Goal: Information Seeking & Learning: Learn about a topic

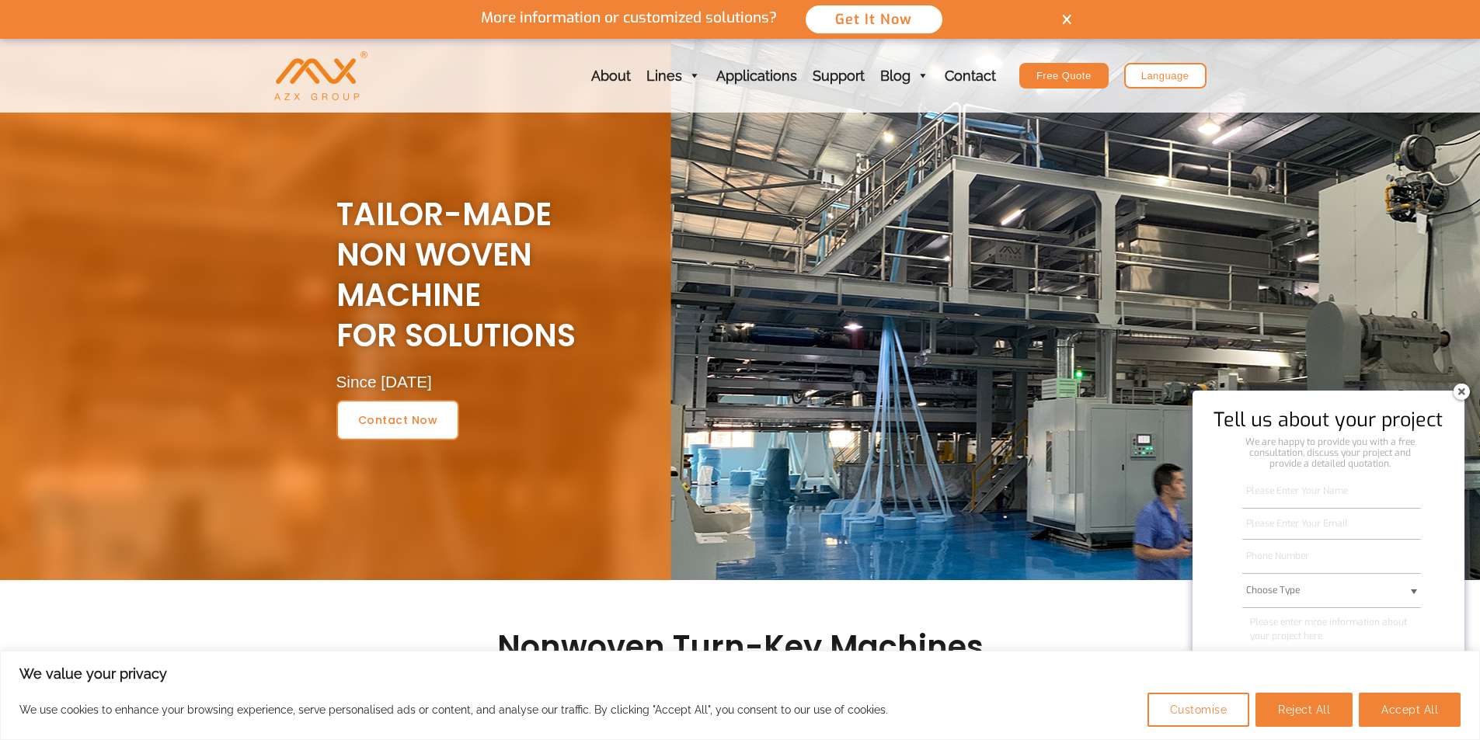
drag, startPoint x: 1462, startPoint y: 390, endPoint x: 1437, endPoint y: 391, distance: 24.9
click at [1462, 390] on img at bounding box center [1461, 391] width 25 height 25
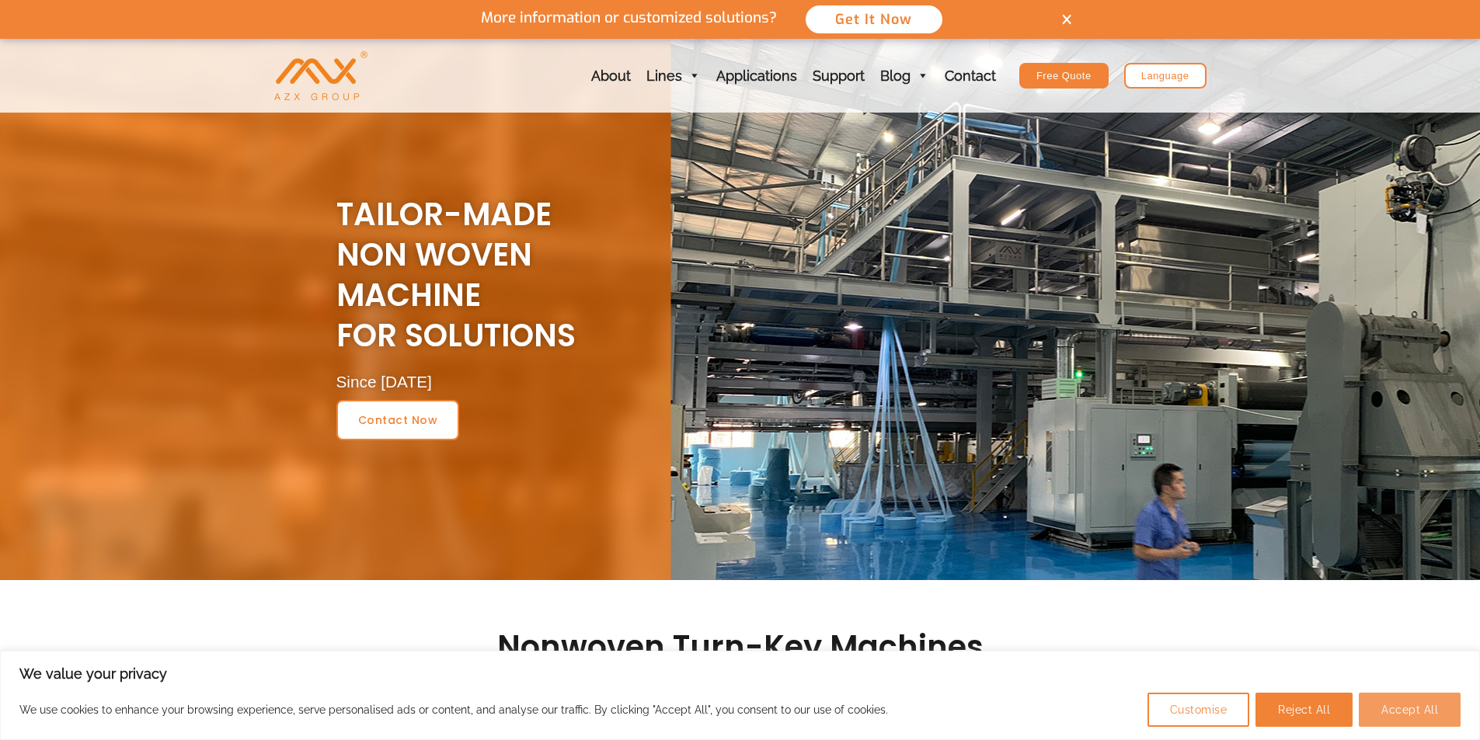
click at [1394, 704] on button "Accept All" at bounding box center [1409, 710] width 102 height 34
checkbox input "true"
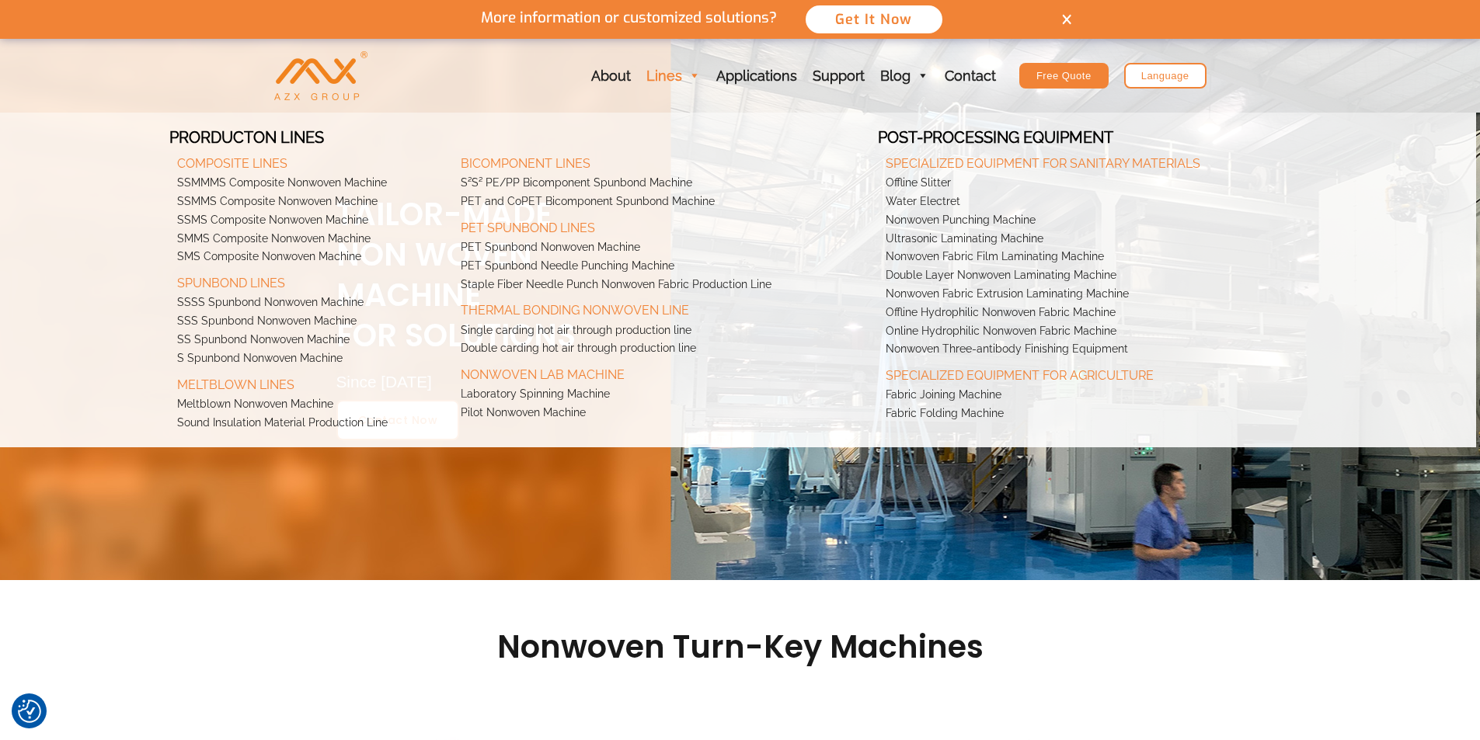
click at [654, 73] on link "Lines" at bounding box center [673, 76] width 70 height 74
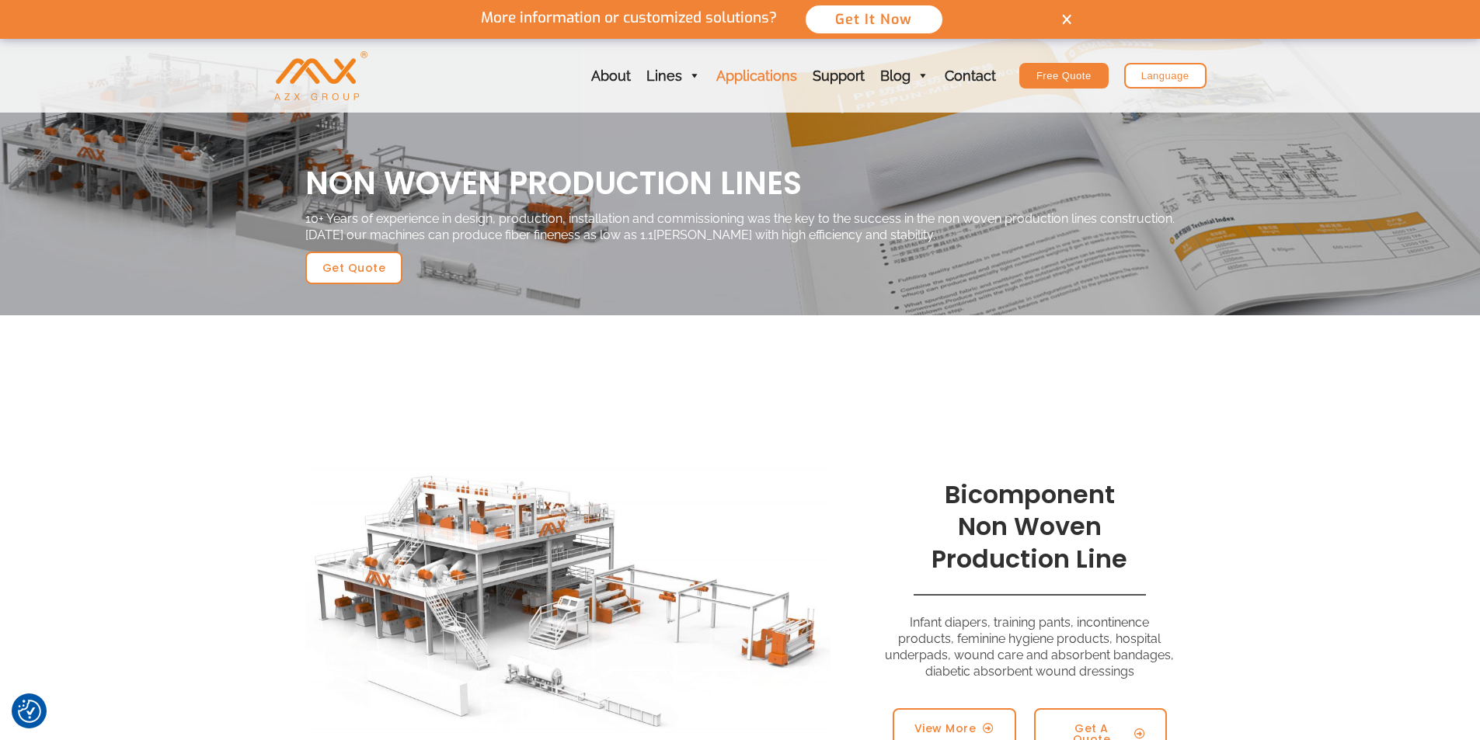
click at [745, 73] on link "Applications" at bounding box center [756, 76] width 96 height 74
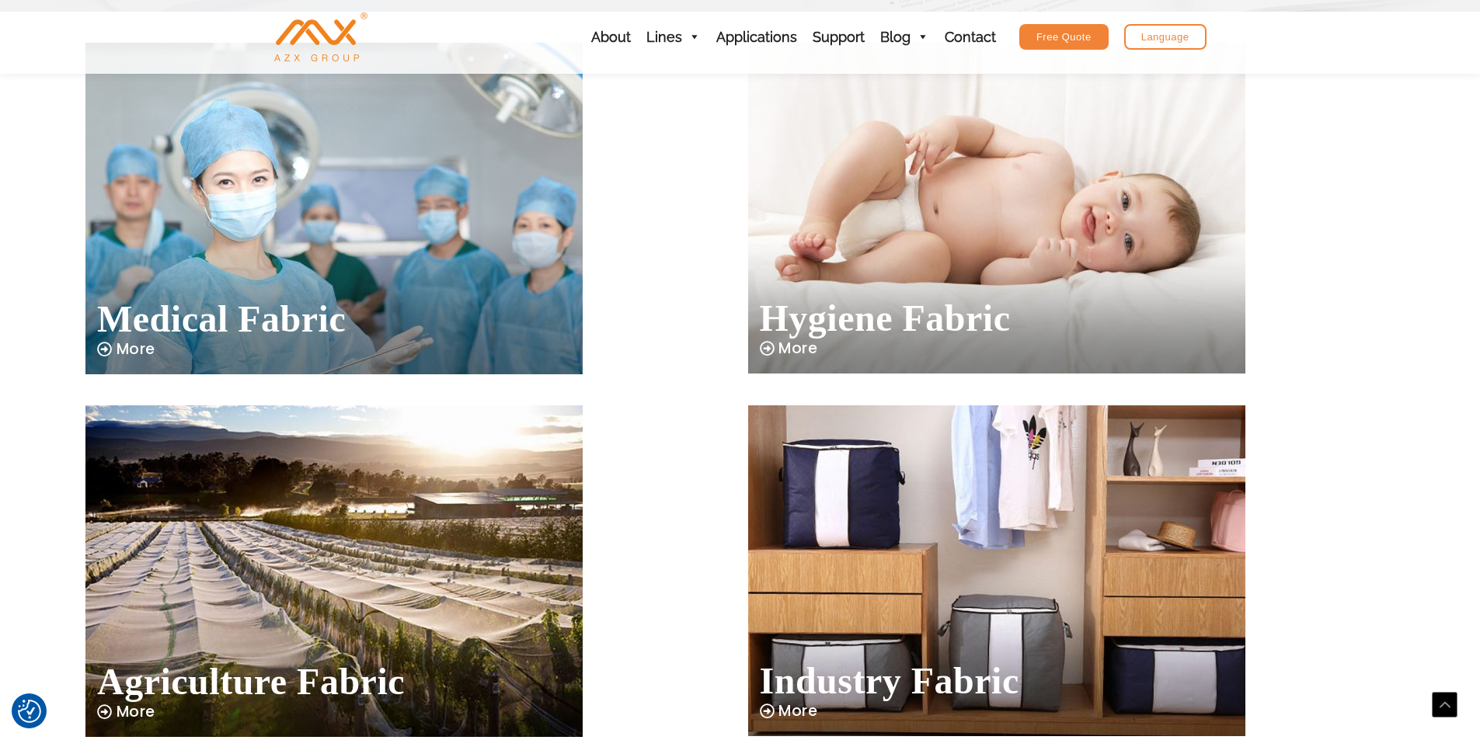
scroll to position [233, 0]
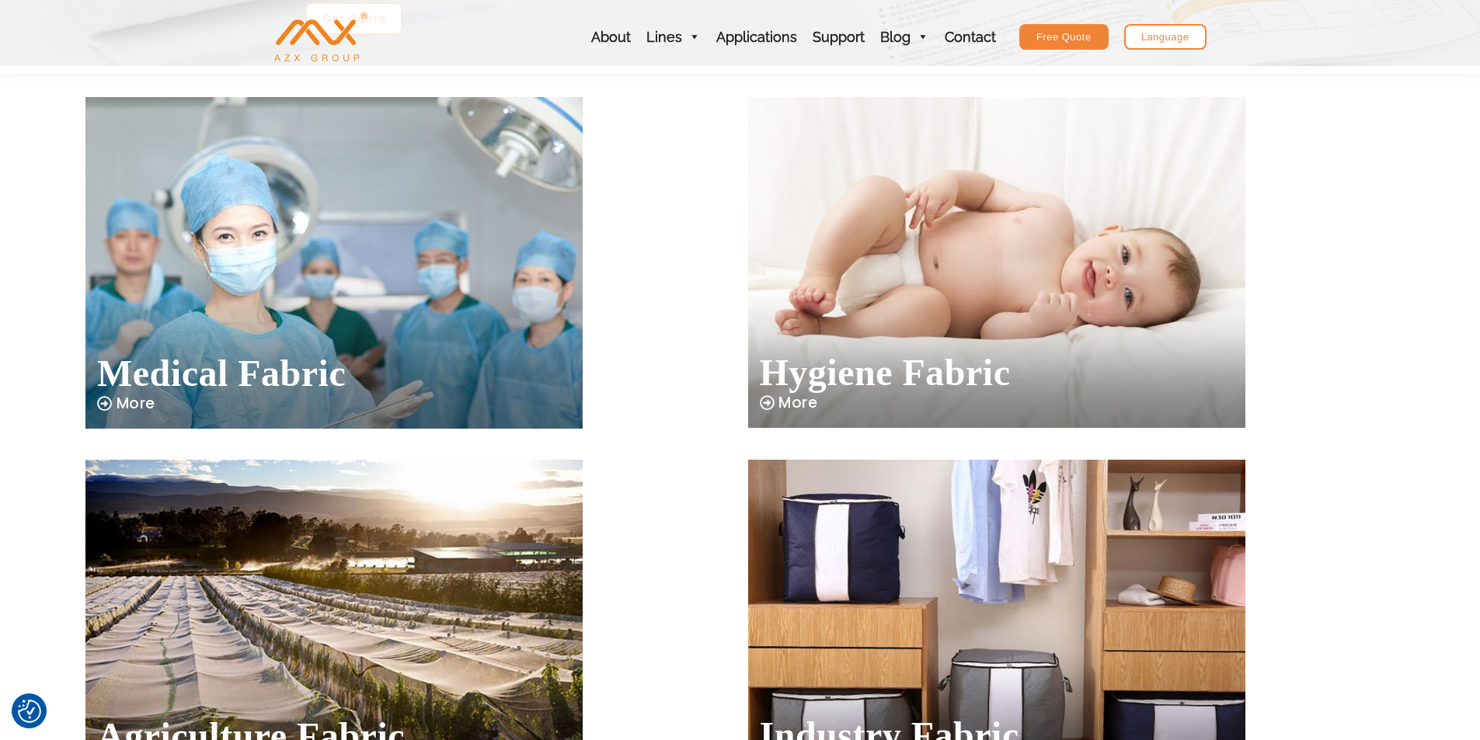
click at [843, 385] on span "Hygiene Fabric" at bounding box center [885, 372] width 251 height 37
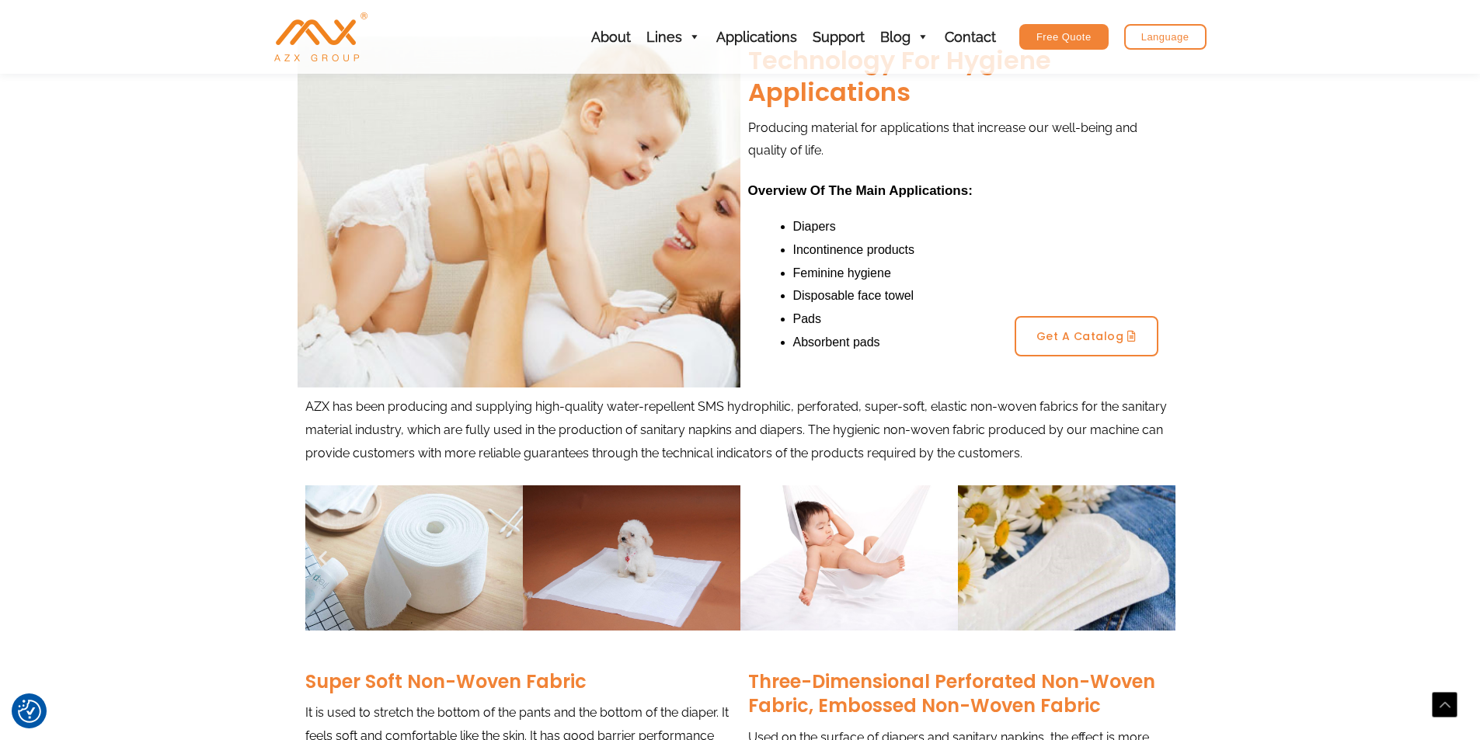
scroll to position [233, 0]
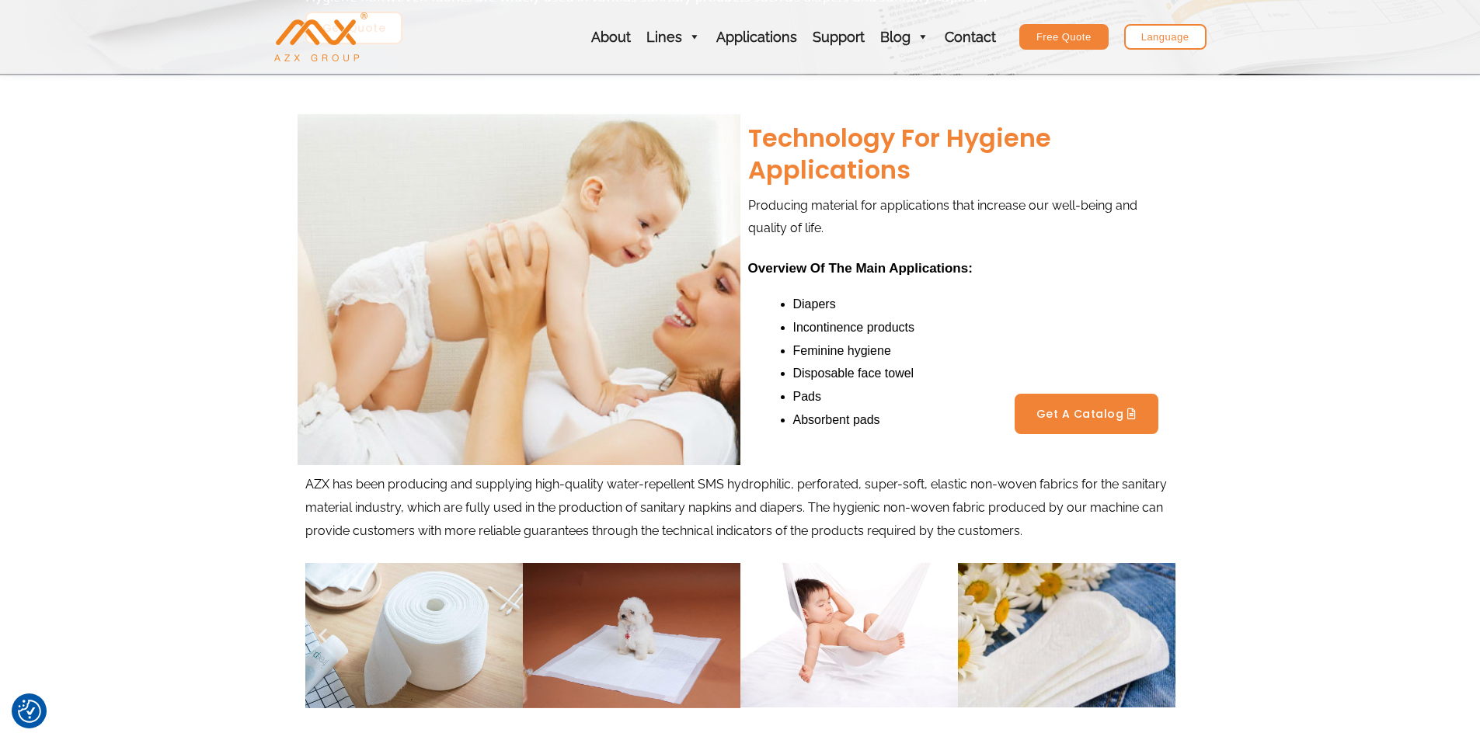
click at [1104, 409] on span "Get a catalog" at bounding box center [1080, 414] width 88 height 11
click at [1087, 413] on span "Get a catalog" at bounding box center [1080, 414] width 88 height 11
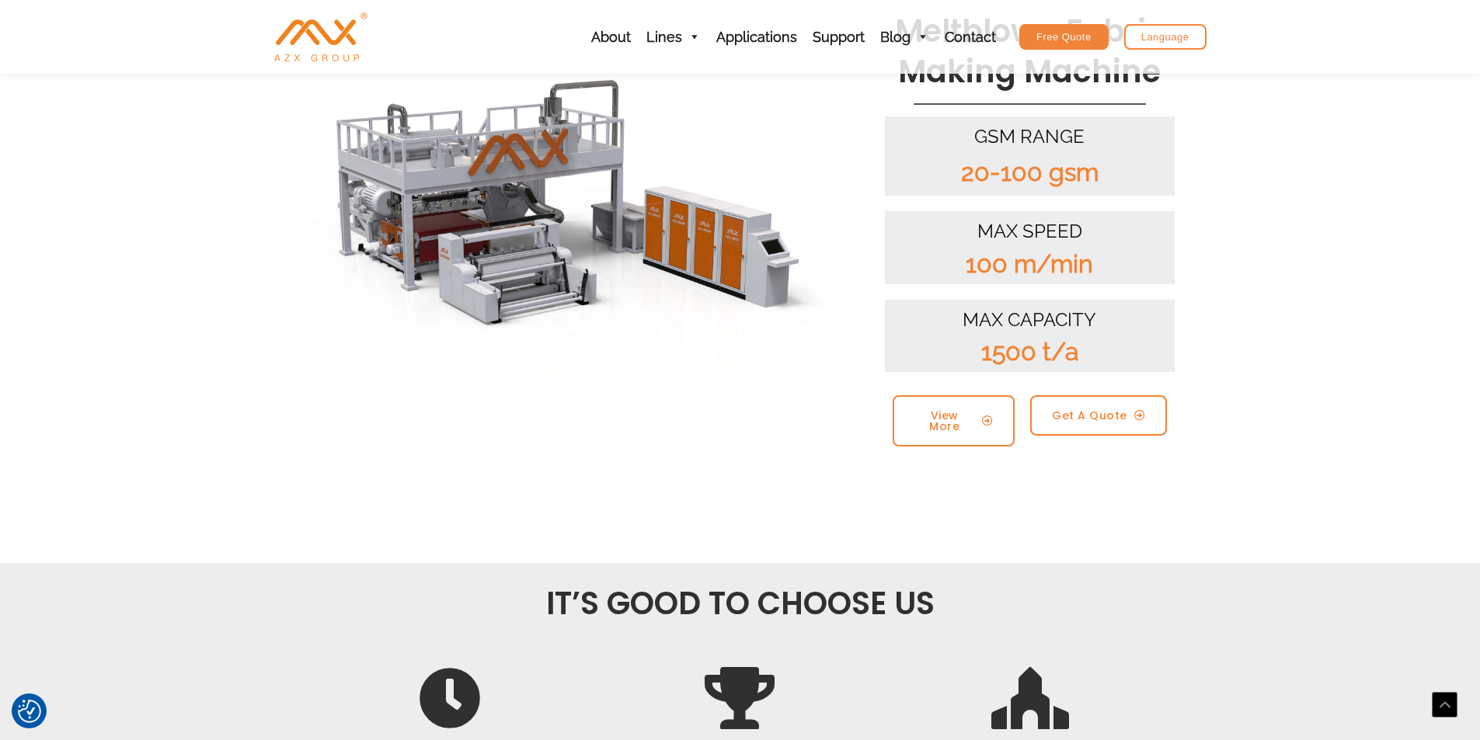
scroll to position [311, 0]
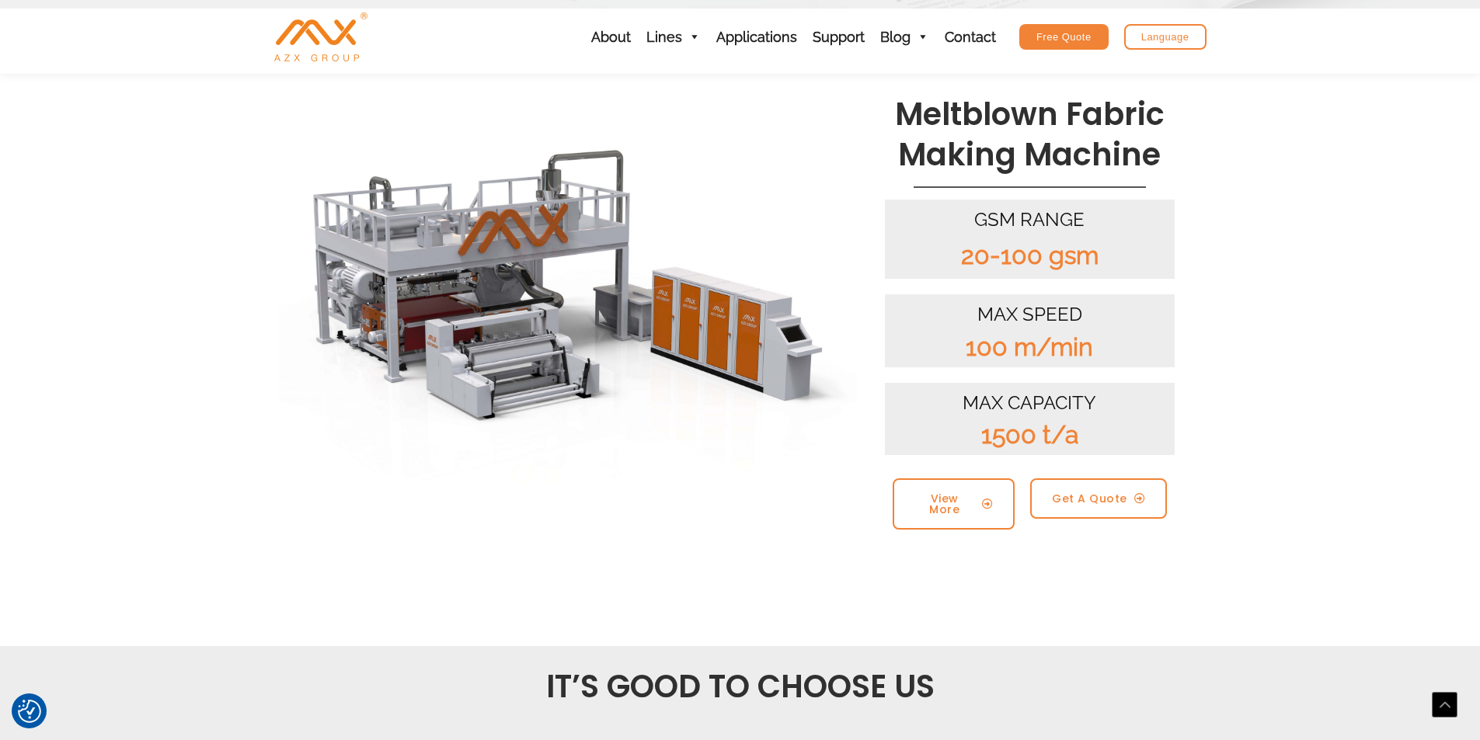
click at [510, 315] on img at bounding box center [568, 294] width 578 height 440
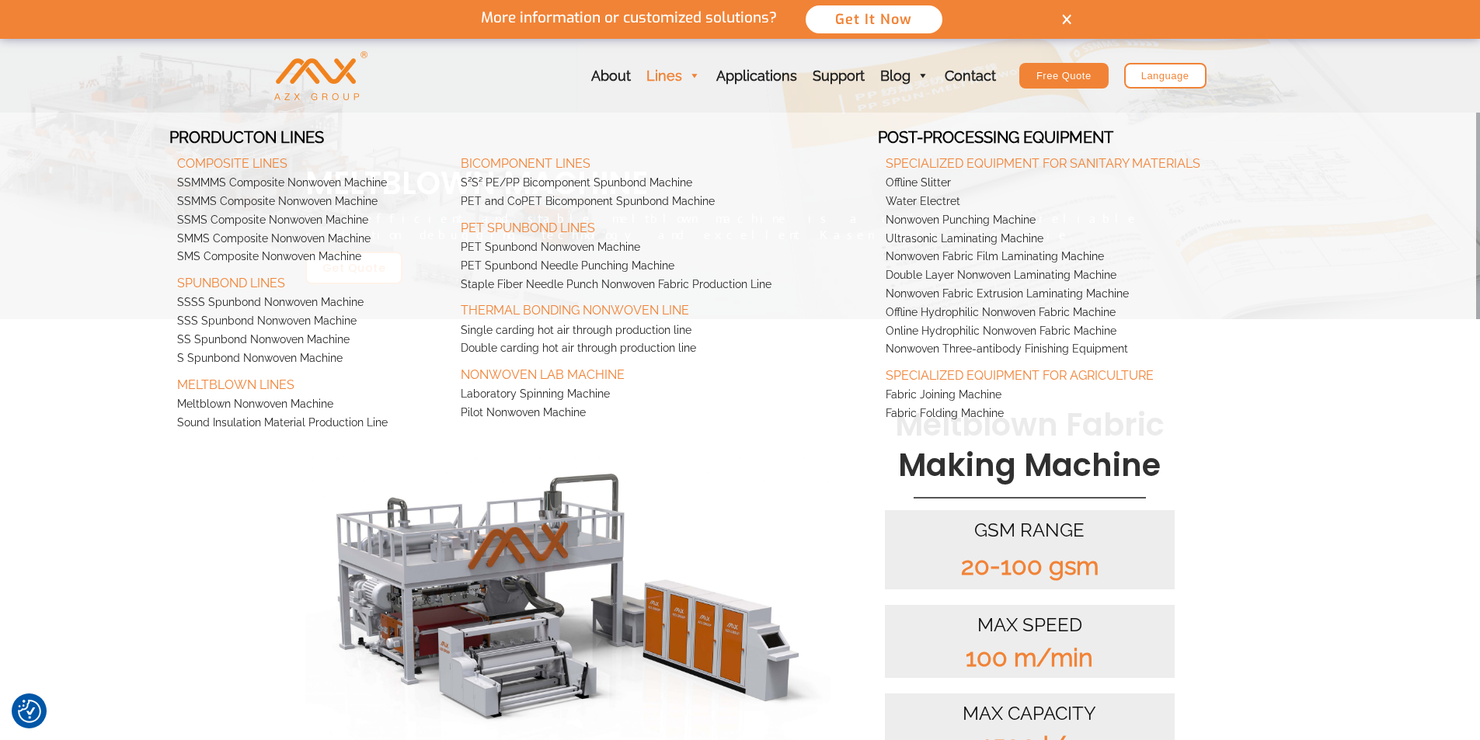
click at [673, 75] on link "Lines" at bounding box center [673, 76] width 70 height 74
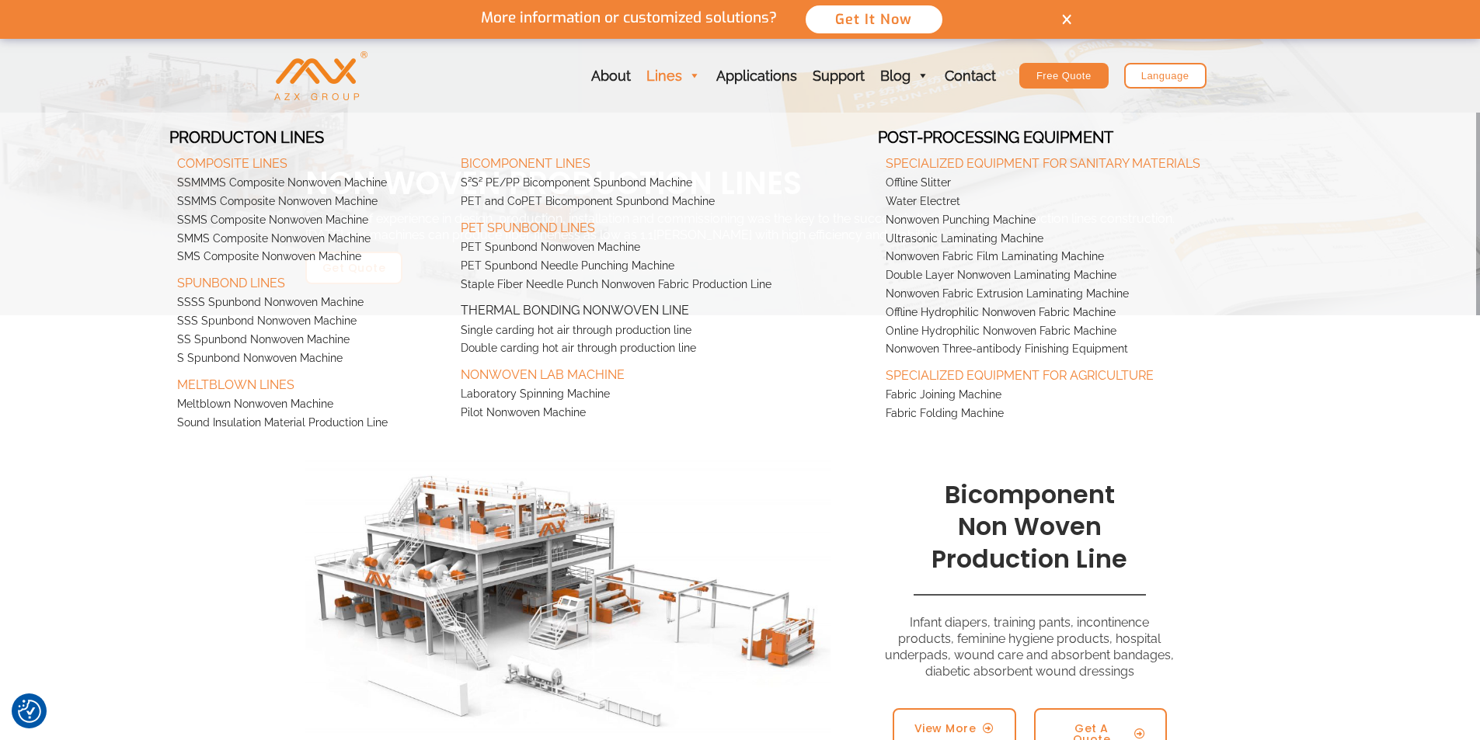
click at [628, 311] on link "Thermal Bonding Nonwoven Line" at bounding box center [666, 307] width 426 height 27
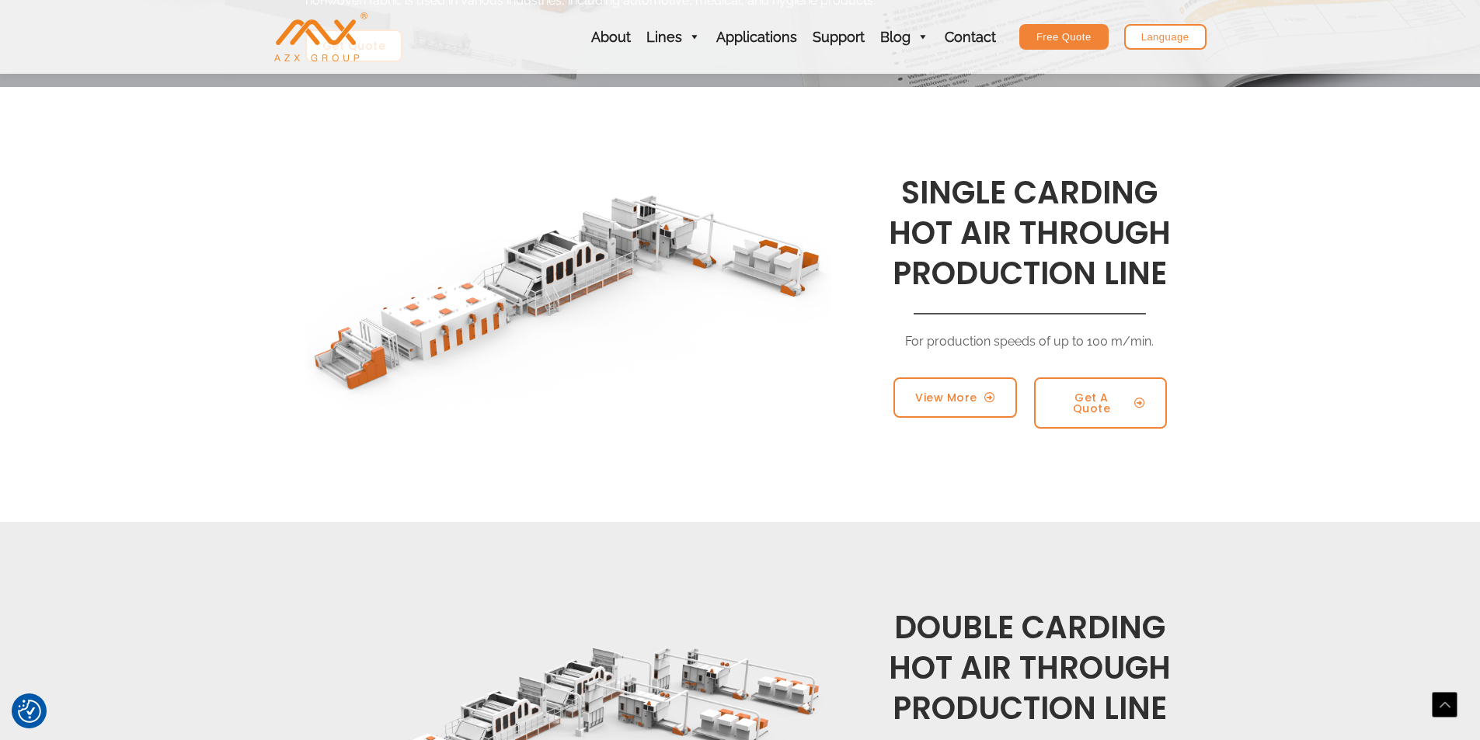
scroll to position [233, 0]
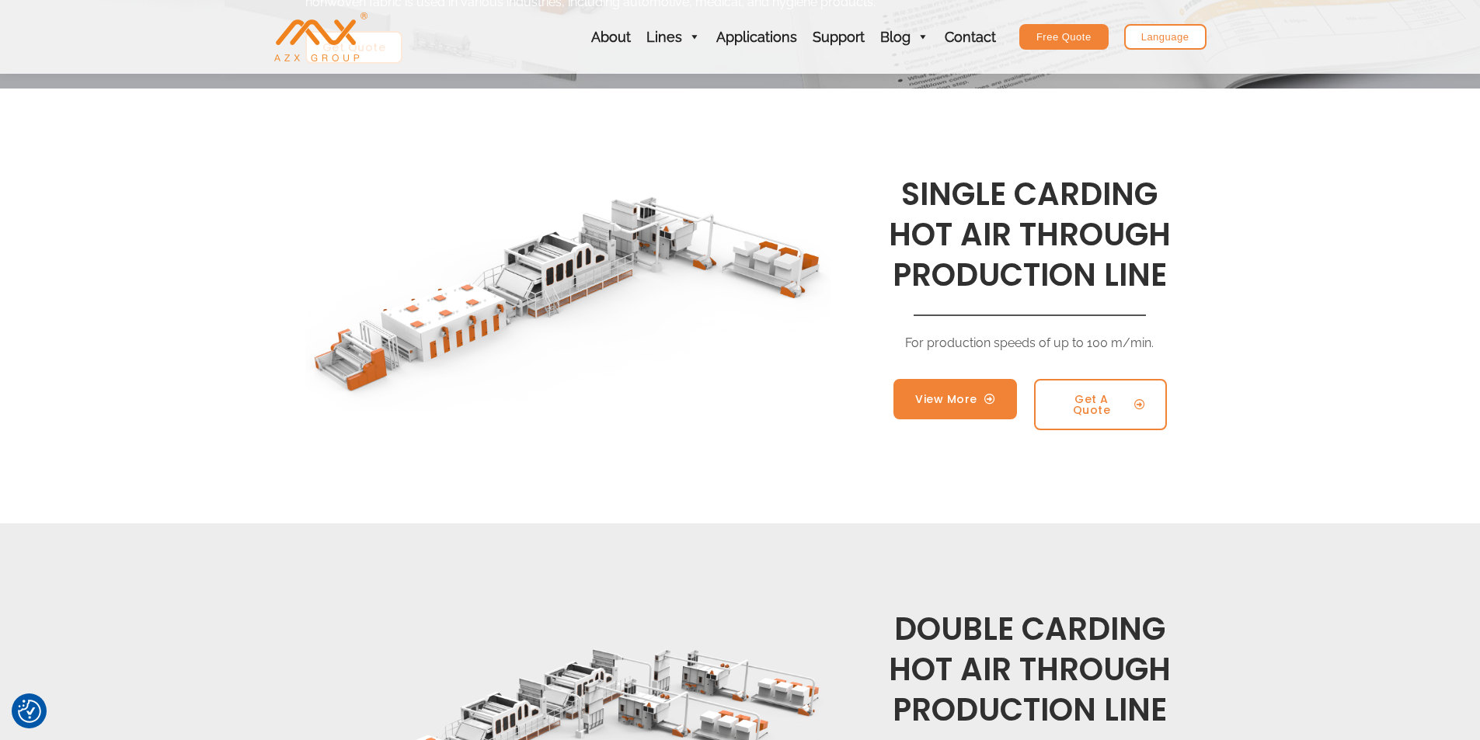
click at [942, 402] on span "View More" at bounding box center [946, 399] width 62 height 11
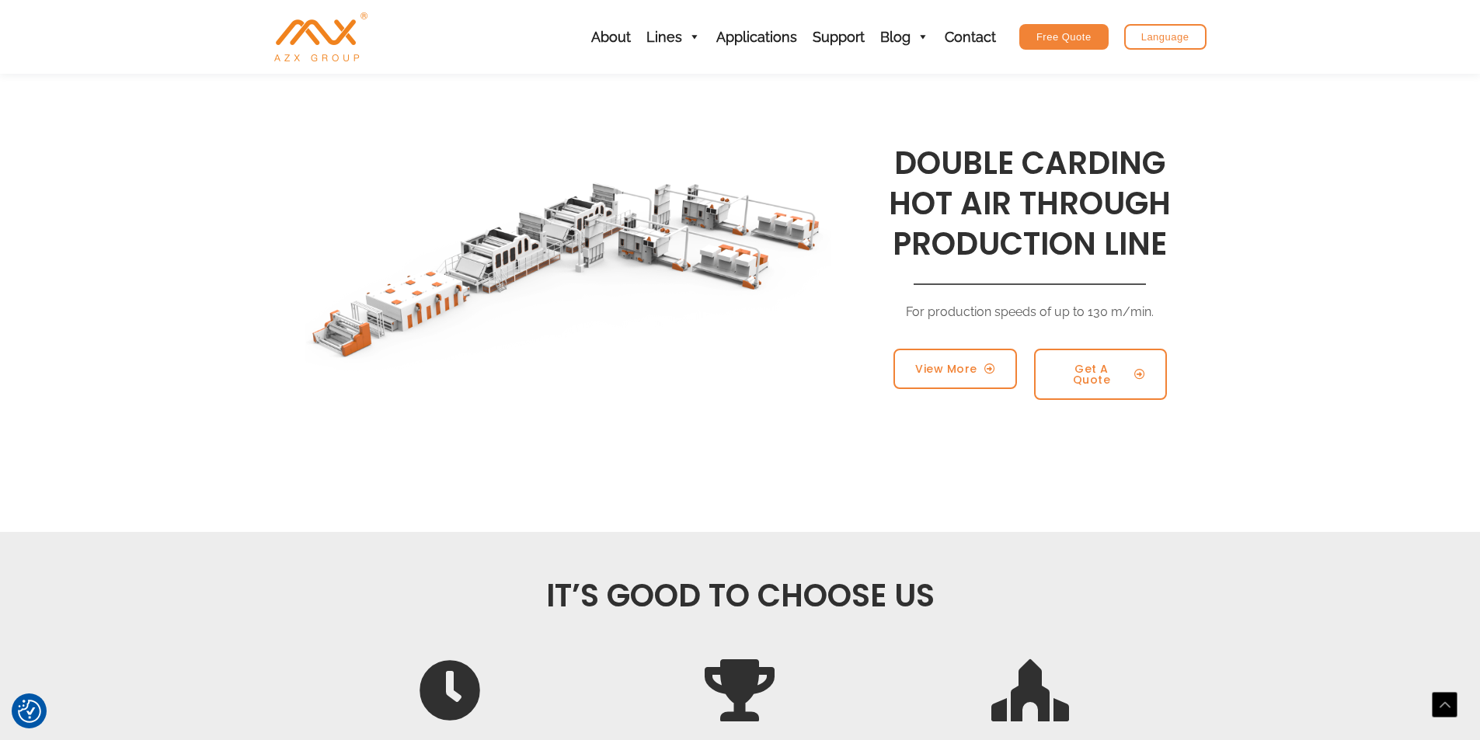
scroll to position [466, 0]
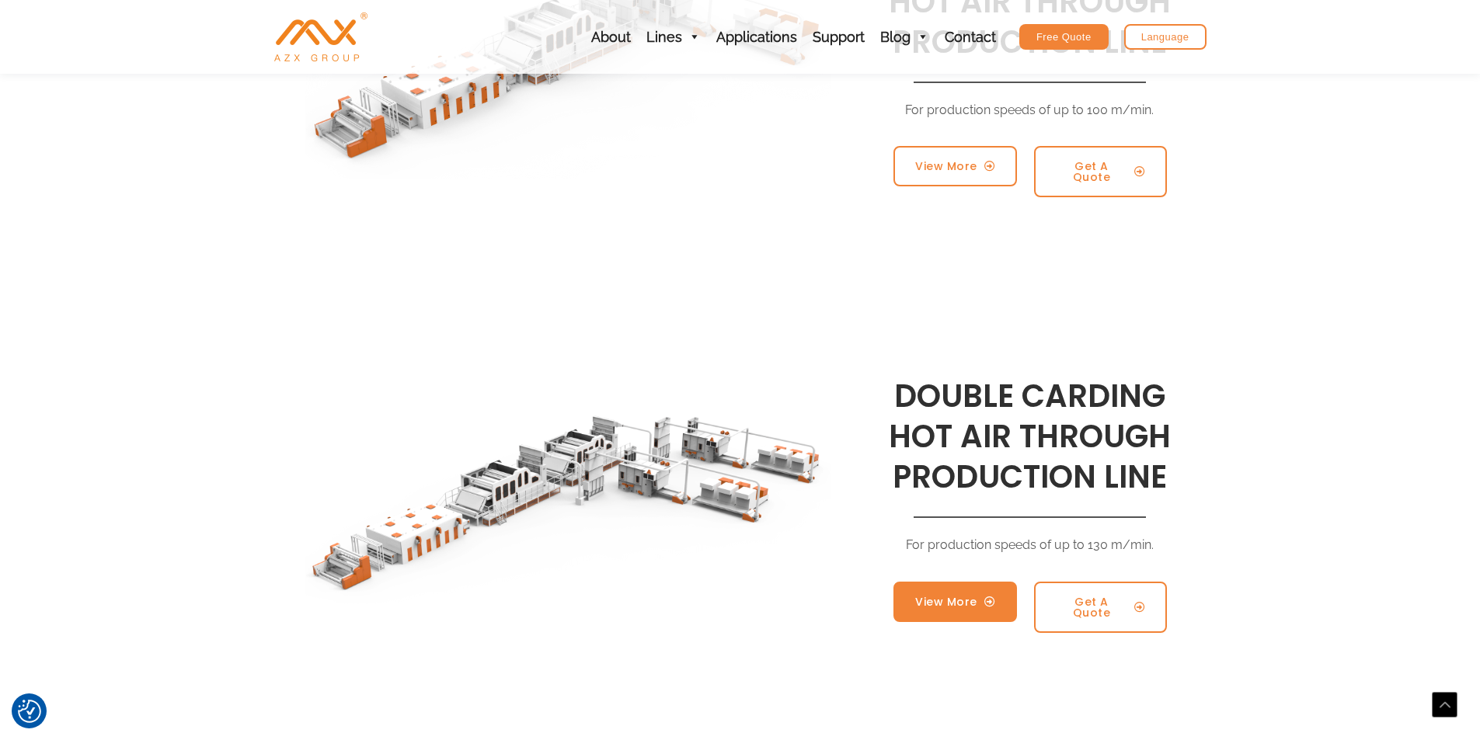
click at [960, 596] on span "View More" at bounding box center [946, 601] width 62 height 11
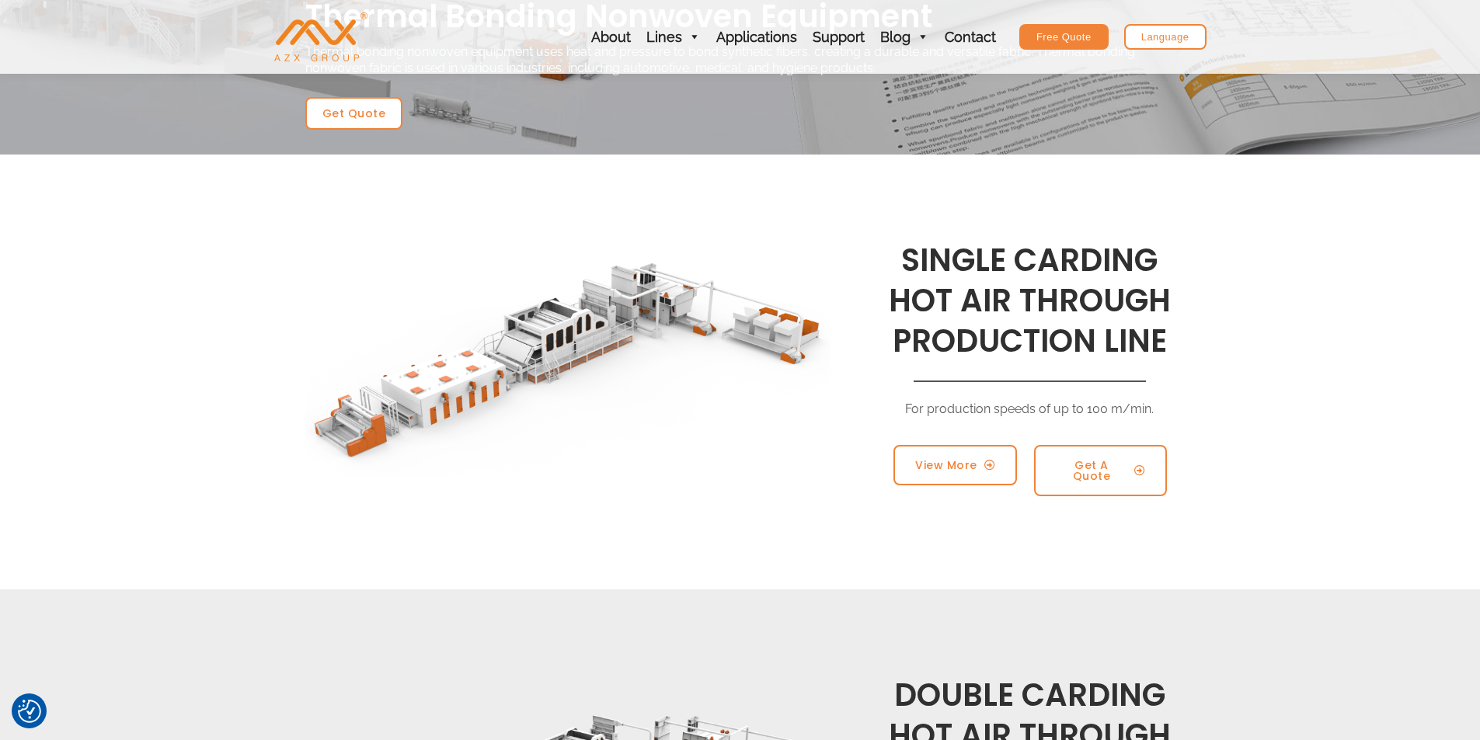
scroll to position [155, 0]
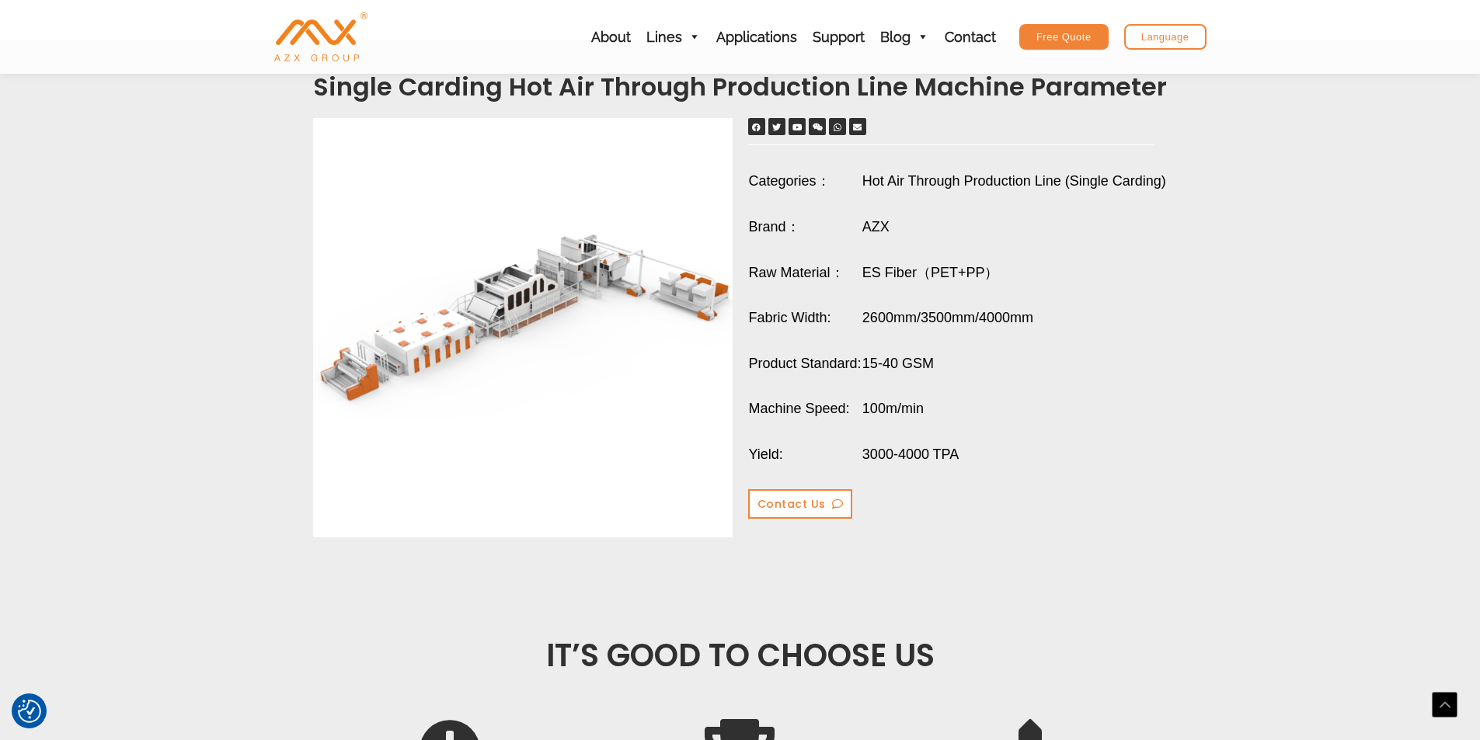
scroll to position [1320, 0]
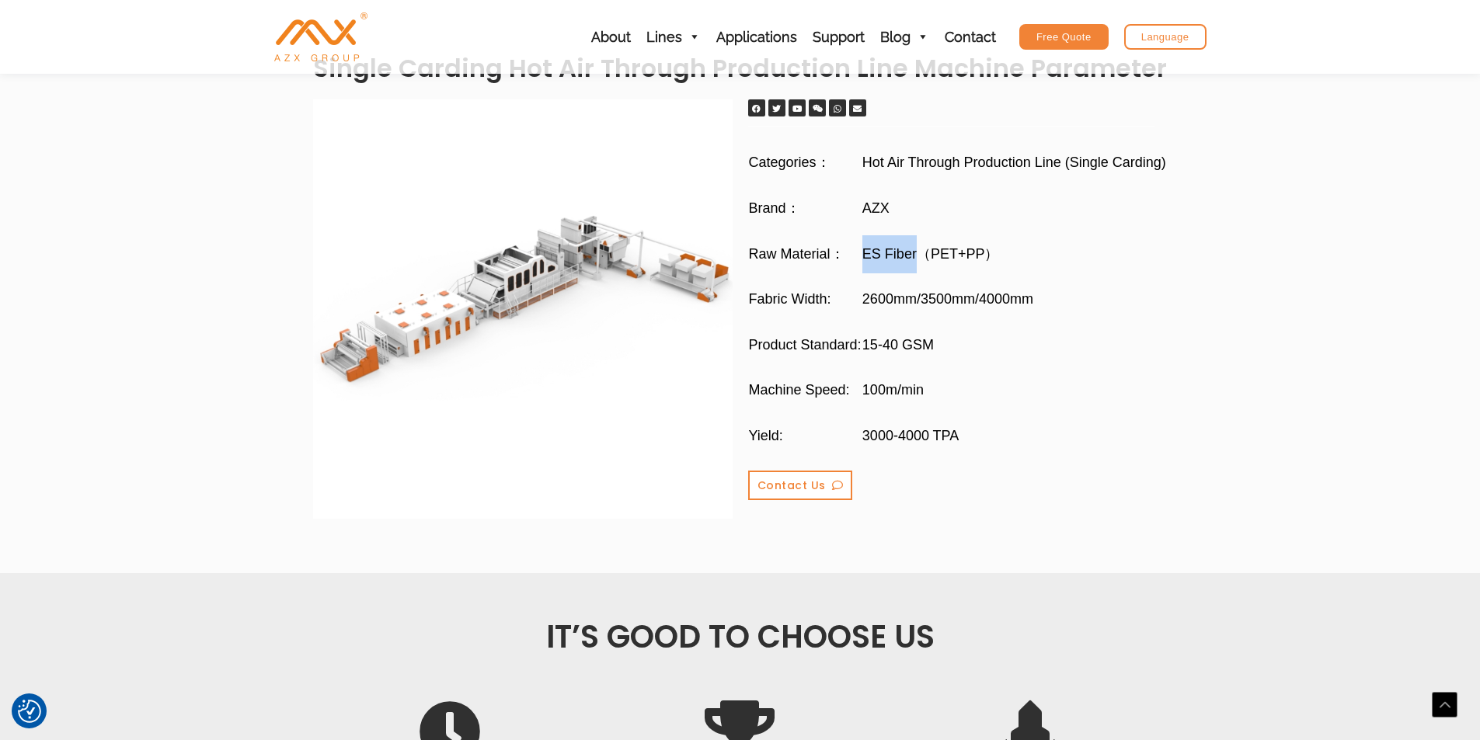
drag, startPoint x: 859, startPoint y: 249, endPoint x: 919, endPoint y: 250, distance: 59.8
click at [919, 250] on tr "Raw Material： ES Fiber（PET+PP）" at bounding box center [957, 254] width 419 height 46
copy tr "ES Fiber"
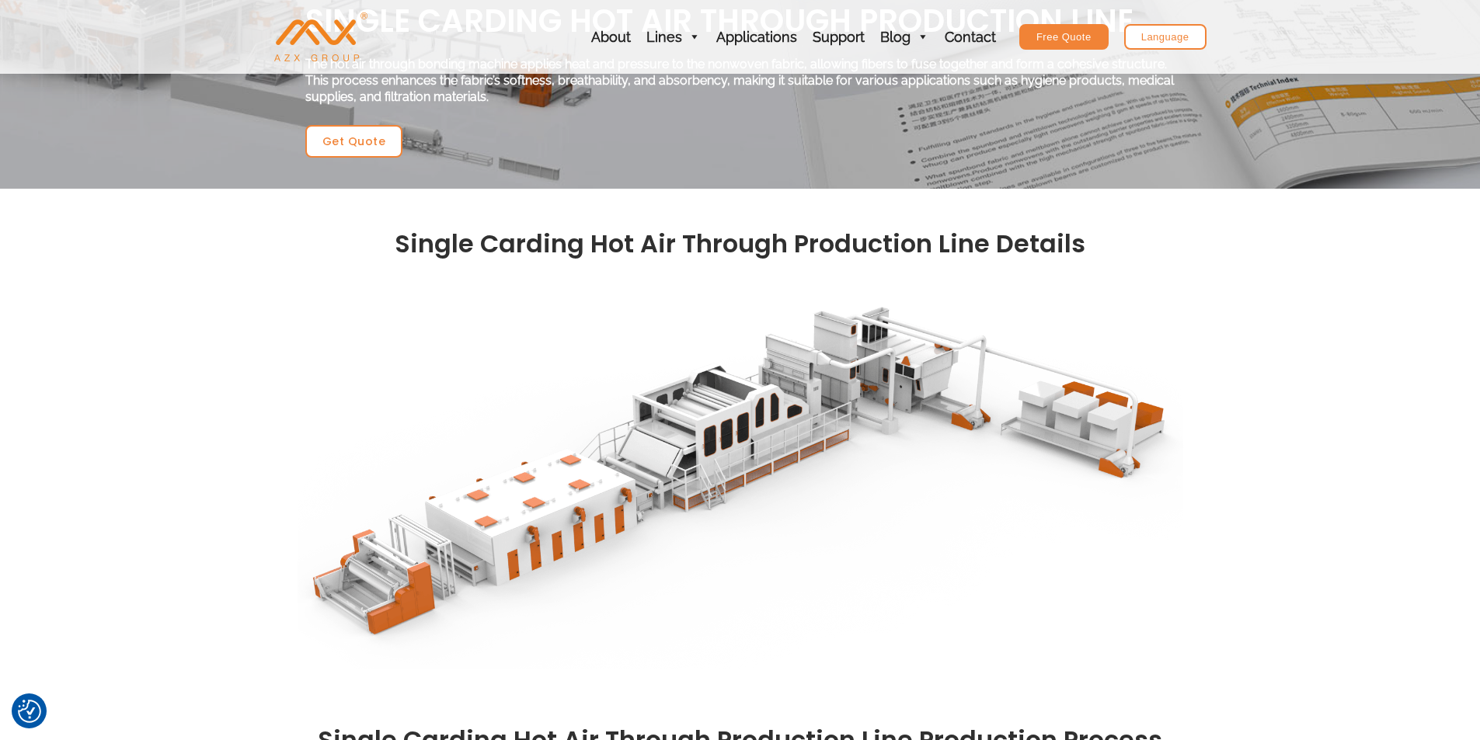
scroll to position [155, 0]
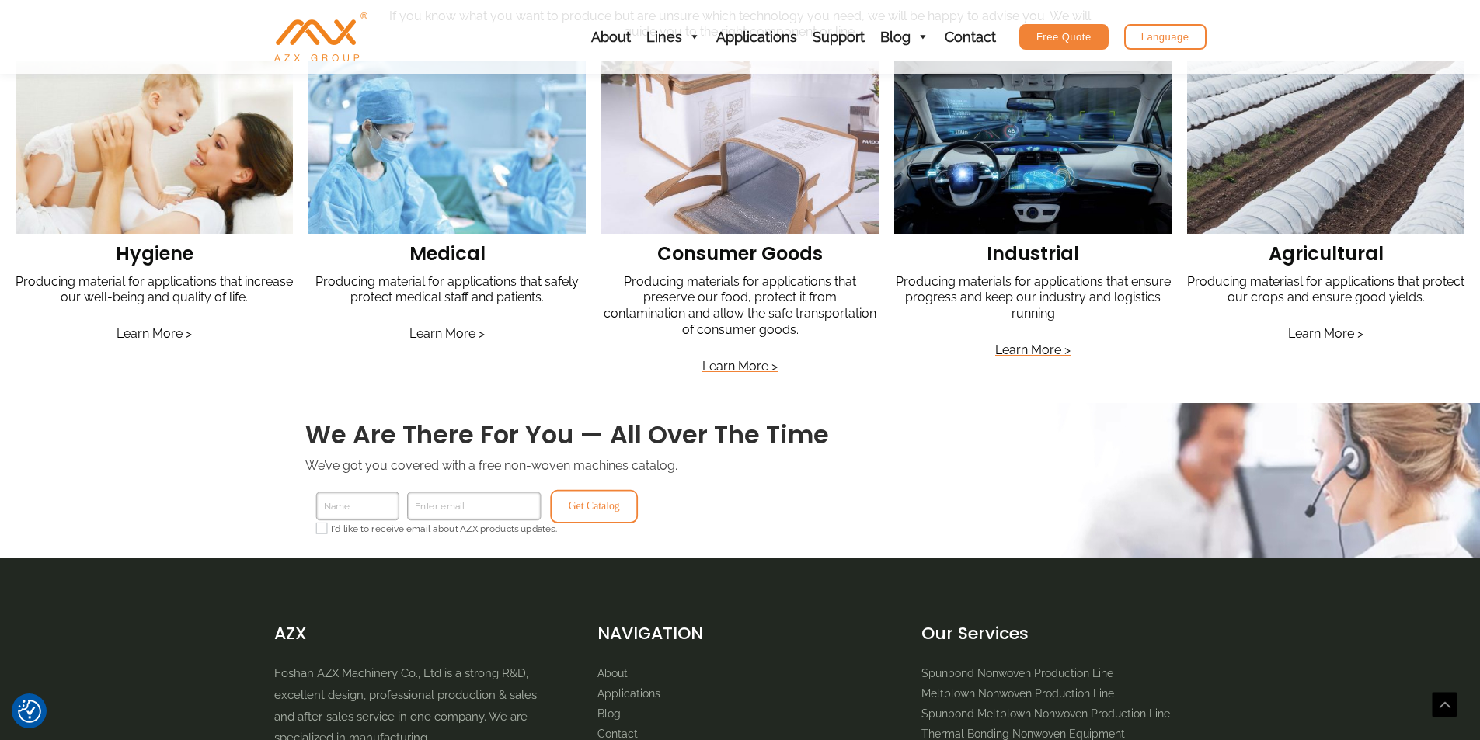
scroll to position [1476, 0]
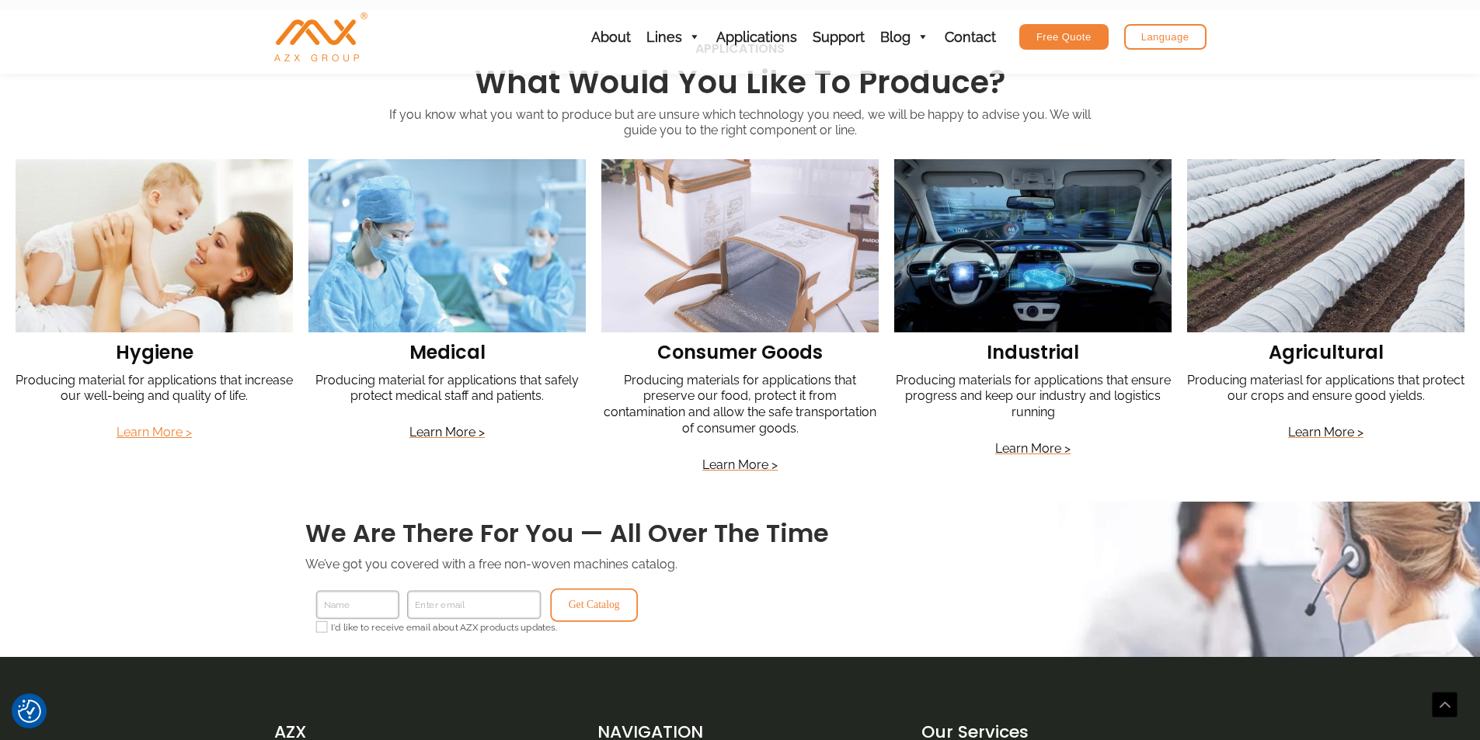
click at [160, 425] on link "Learn More >" at bounding box center [154, 432] width 75 height 15
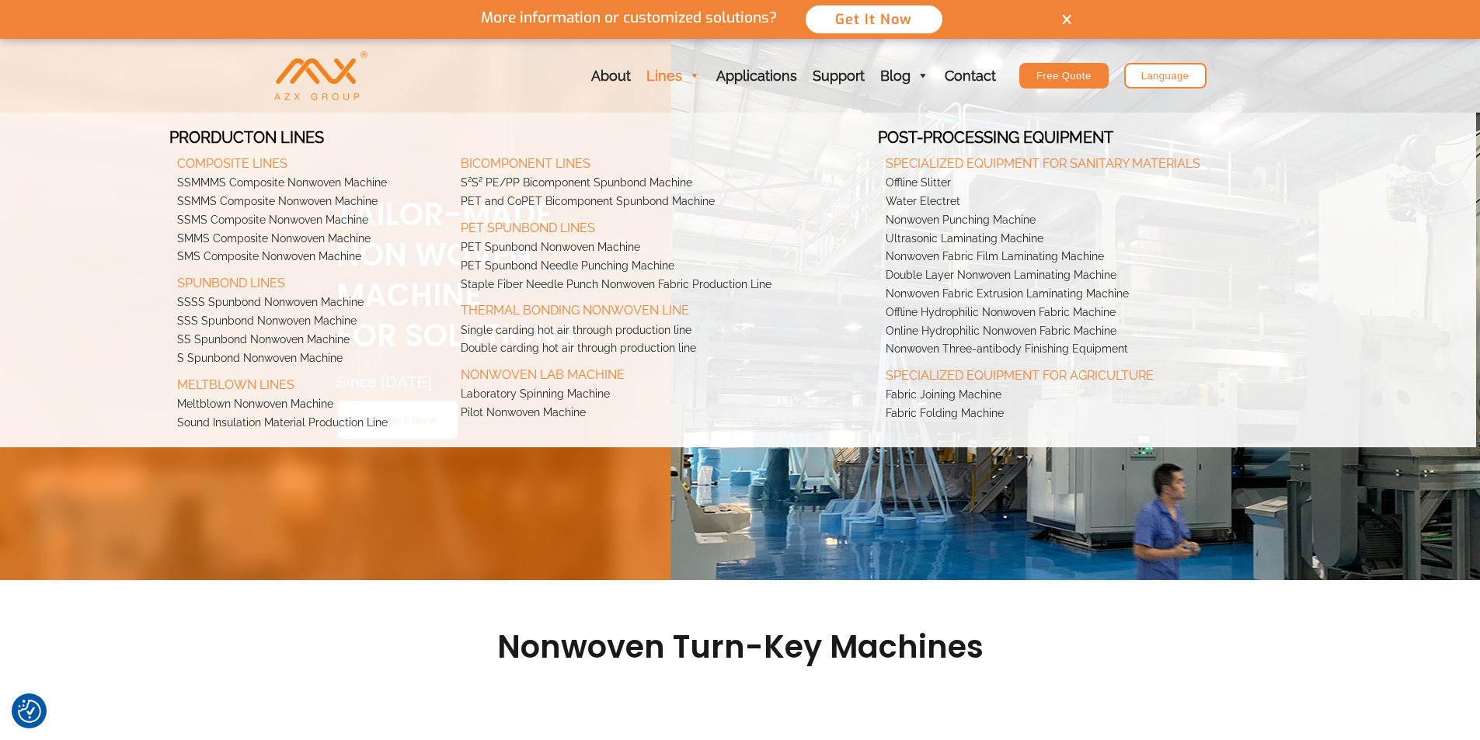
click at [679, 76] on link "Lines" at bounding box center [673, 76] width 70 height 74
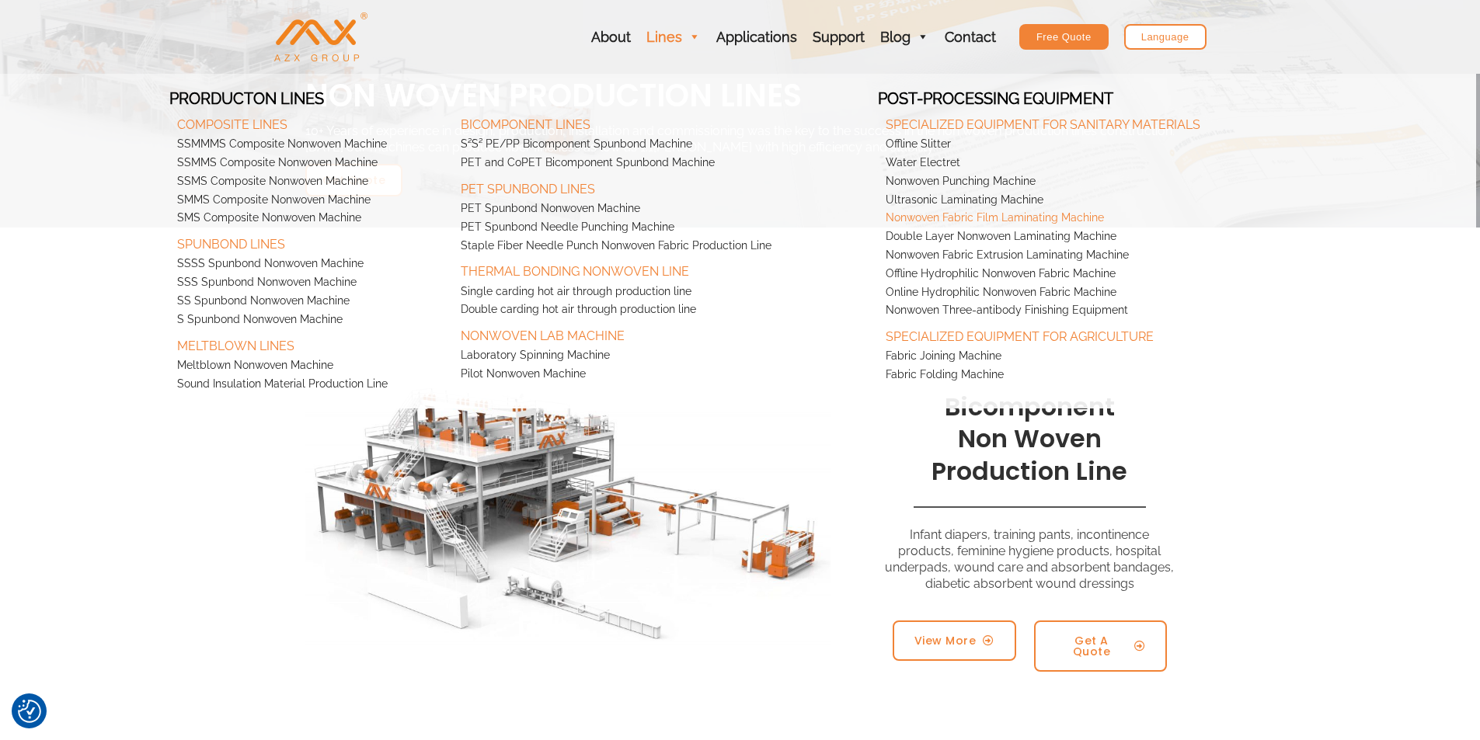
scroll to position [78, 0]
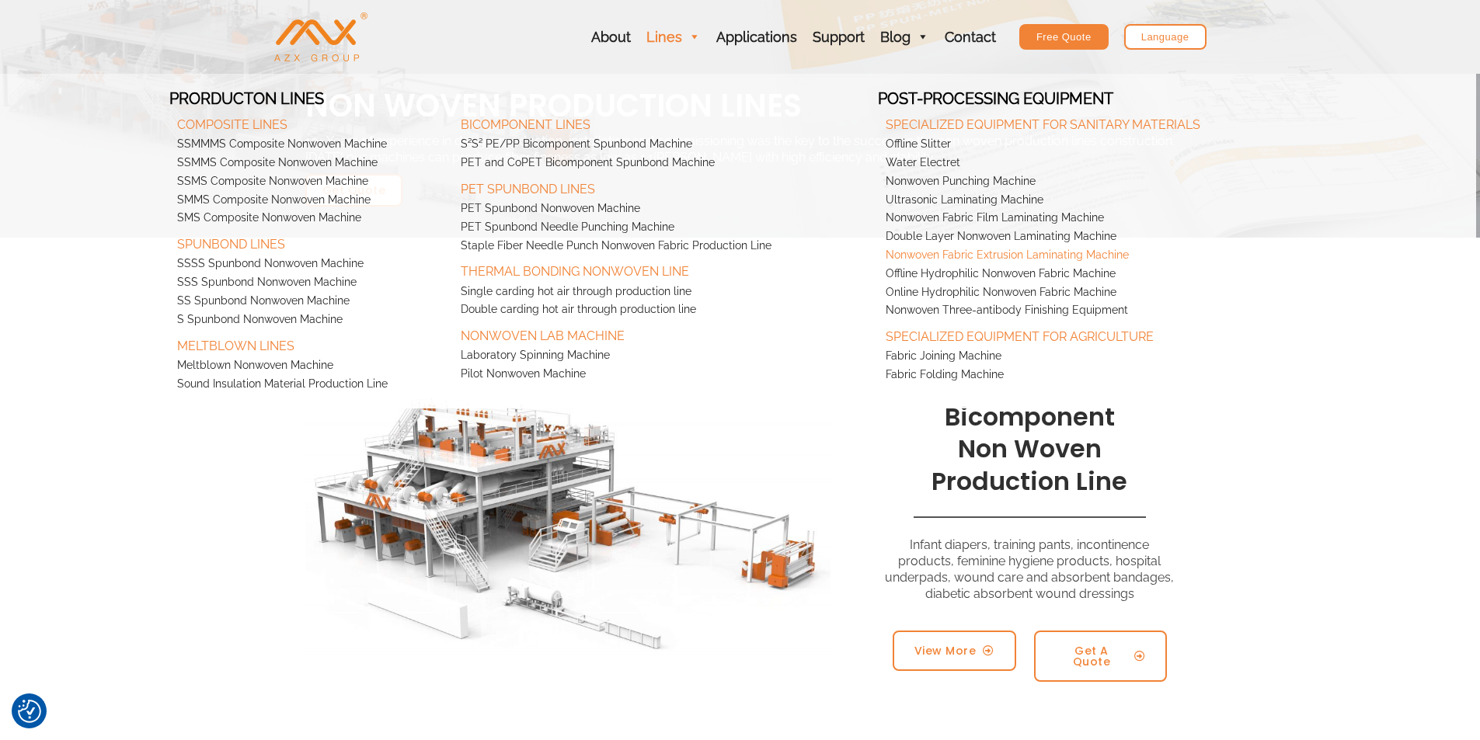
click at [933, 252] on link "Nonwoven Fabric Extrusion Laminating Machine" at bounding box center [1091, 255] width 426 height 19
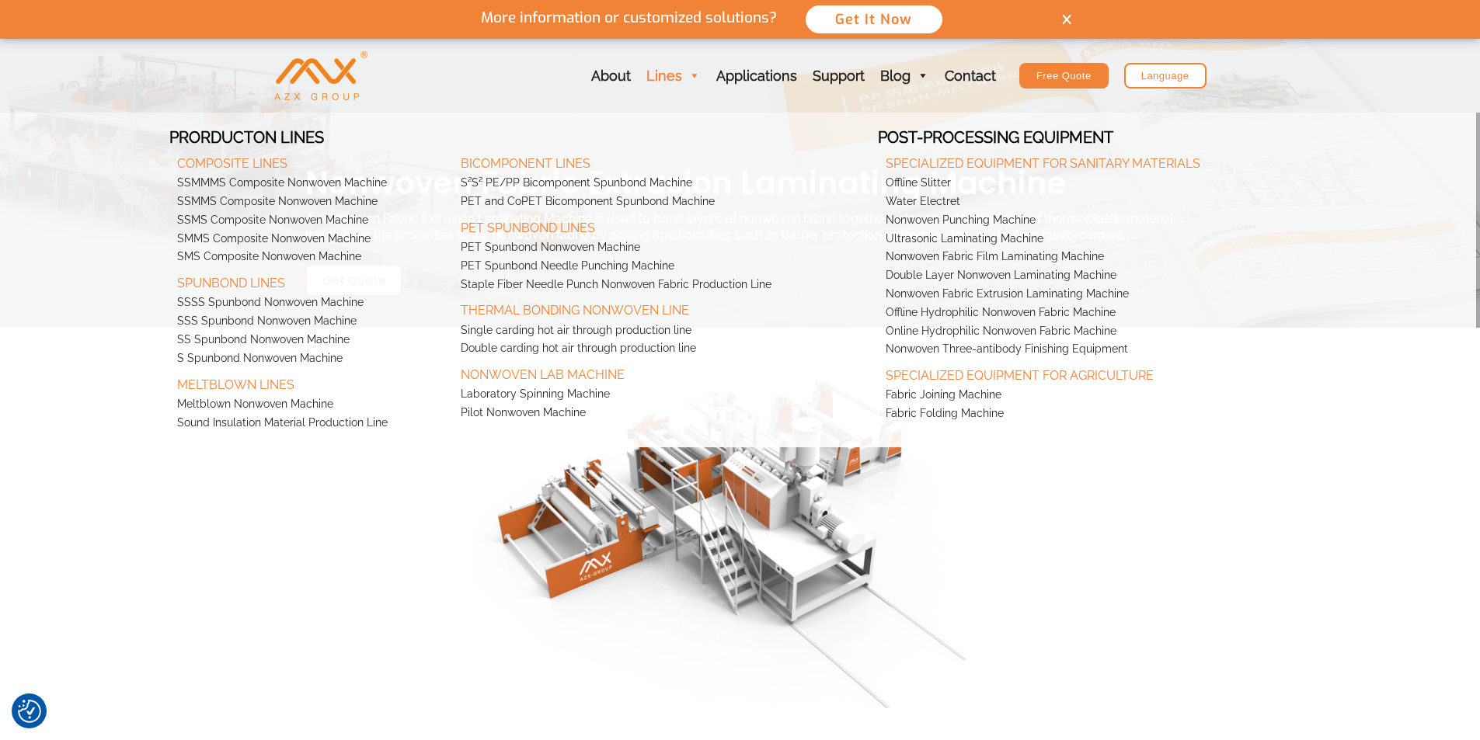
click at [673, 76] on link "Lines" at bounding box center [673, 76] width 70 height 74
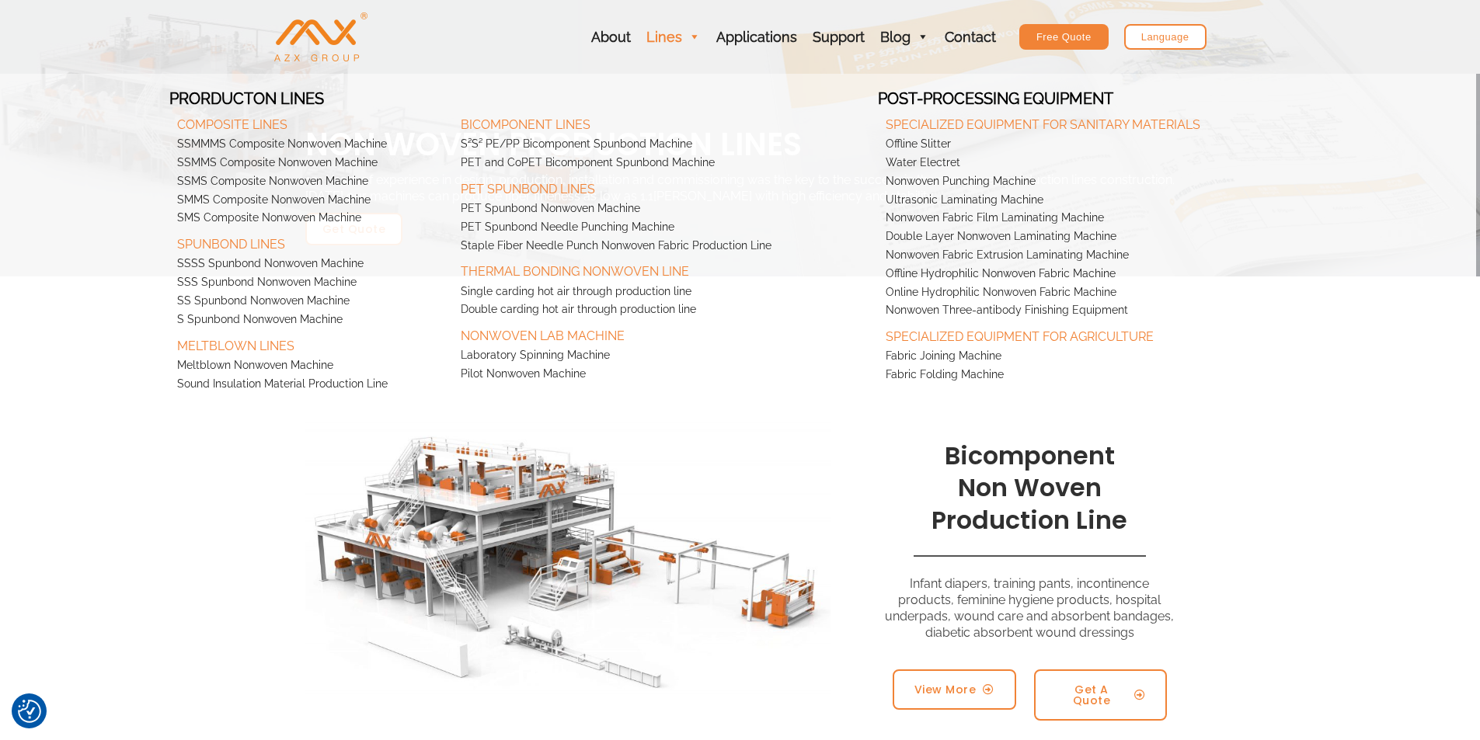
click at [675, 43] on link "Lines" at bounding box center [673, 37] width 70 height 74
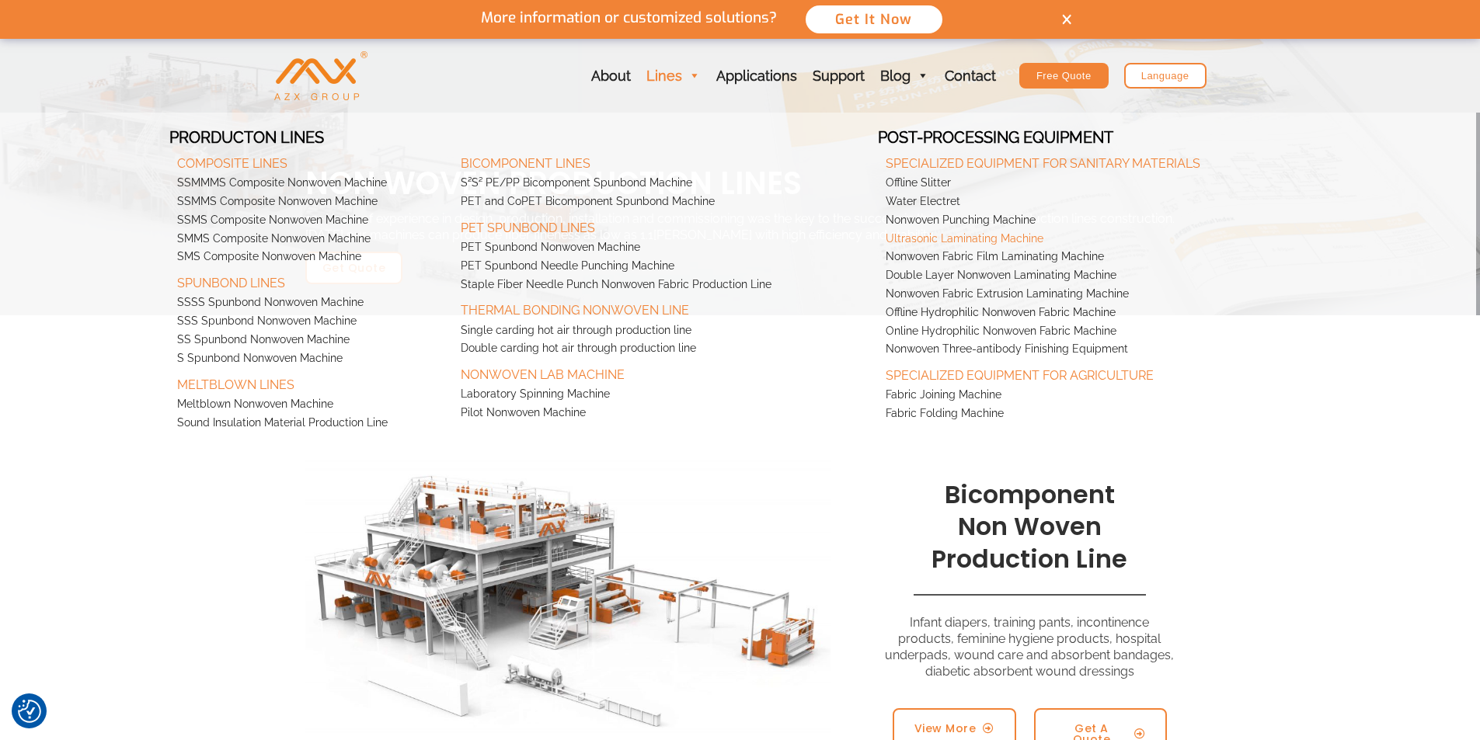
click at [967, 241] on link "Ultrasonic Laminating Machine" at bounding box center [1091, 239] width 426 height 19
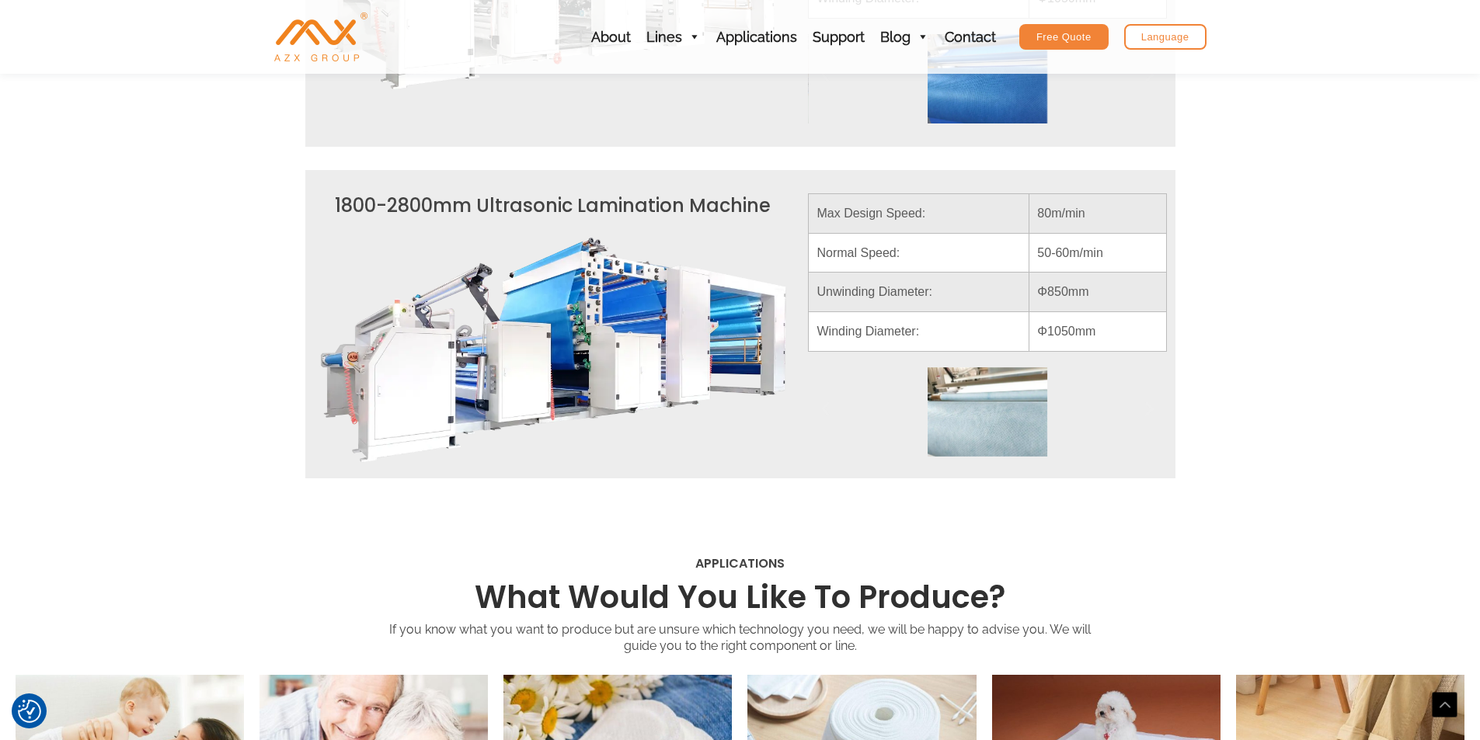
scroll to position [1320, 0]
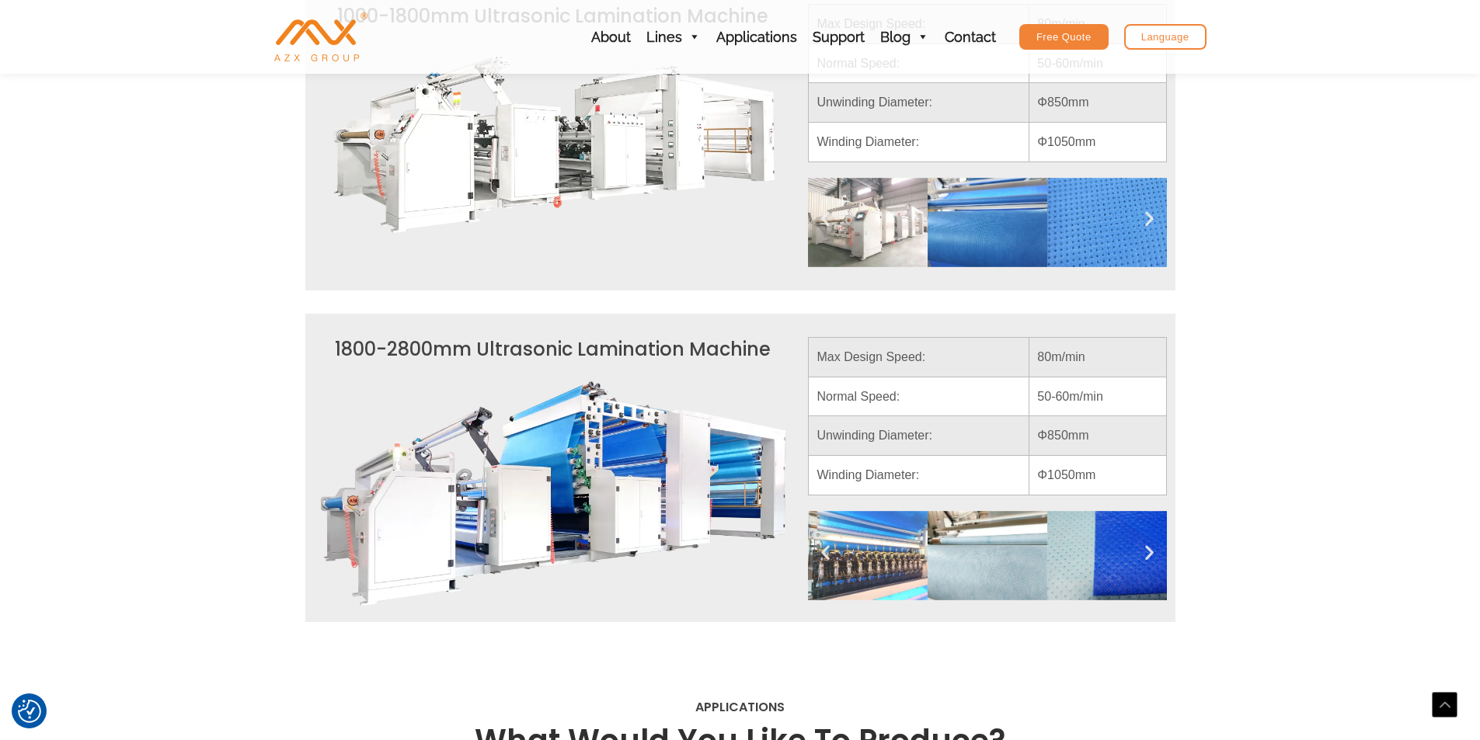
click at [1150, 551] on icon "Next slide" at bounding box center [1148, 551] width 19 height 19
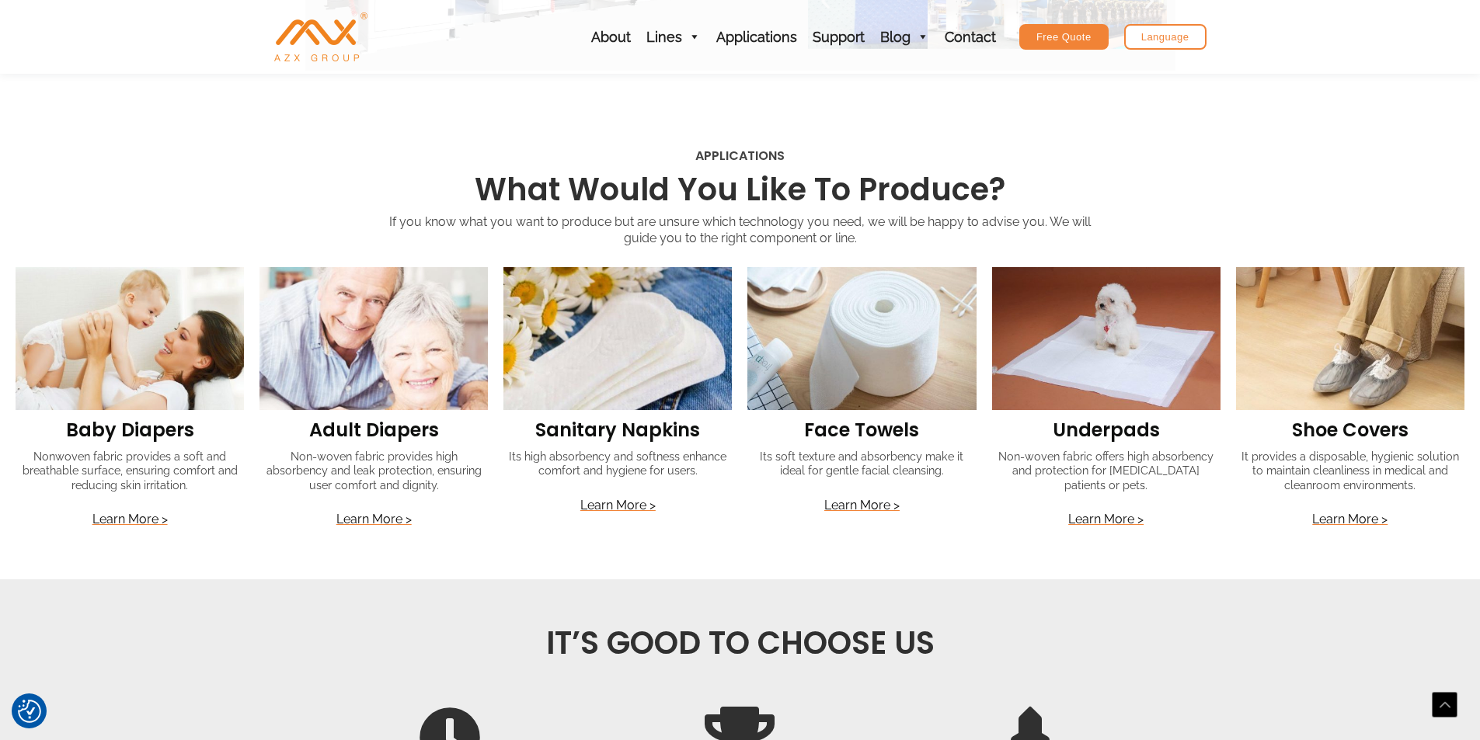
scroll to position [1942, 0]
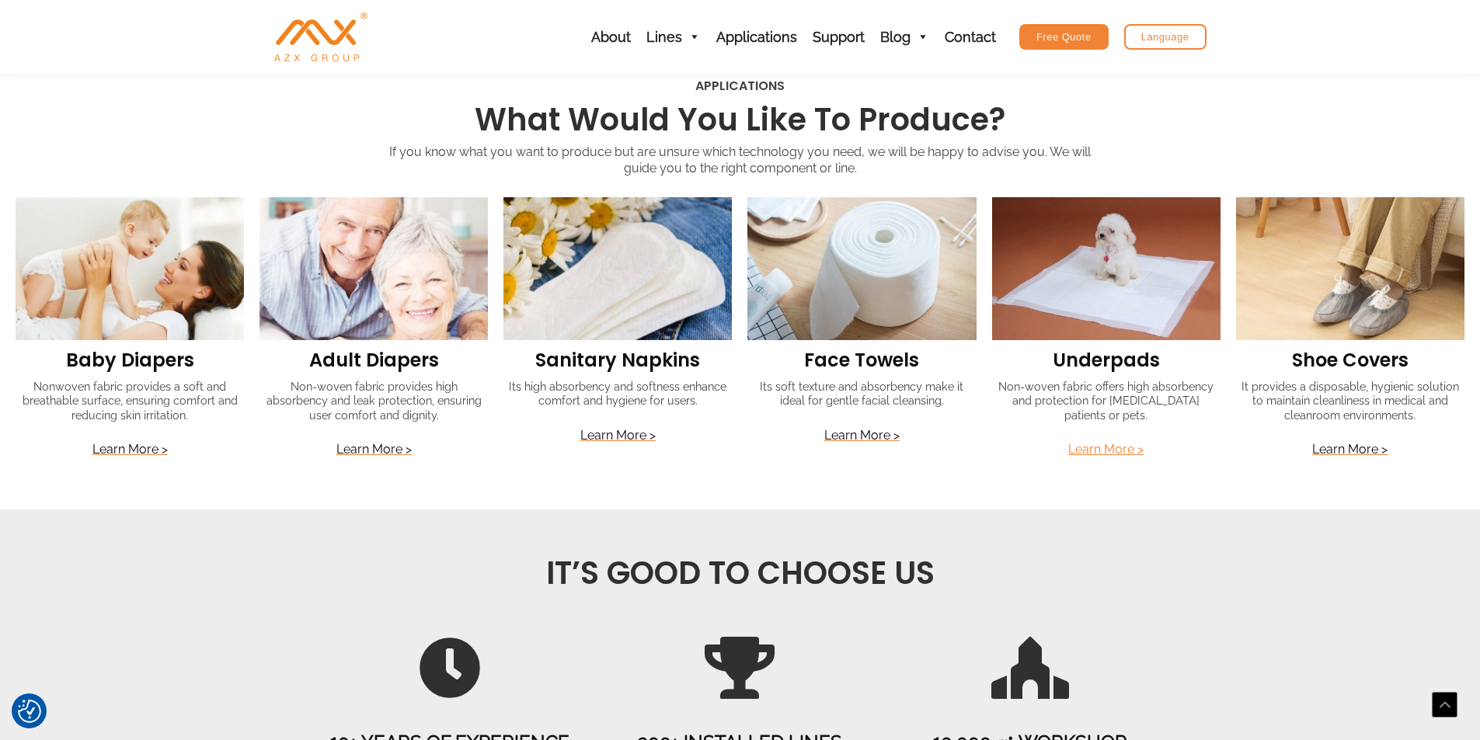
click at [1095, 450] on link "Learn More >" at bounding box center [1105, 449] width 75 height 15
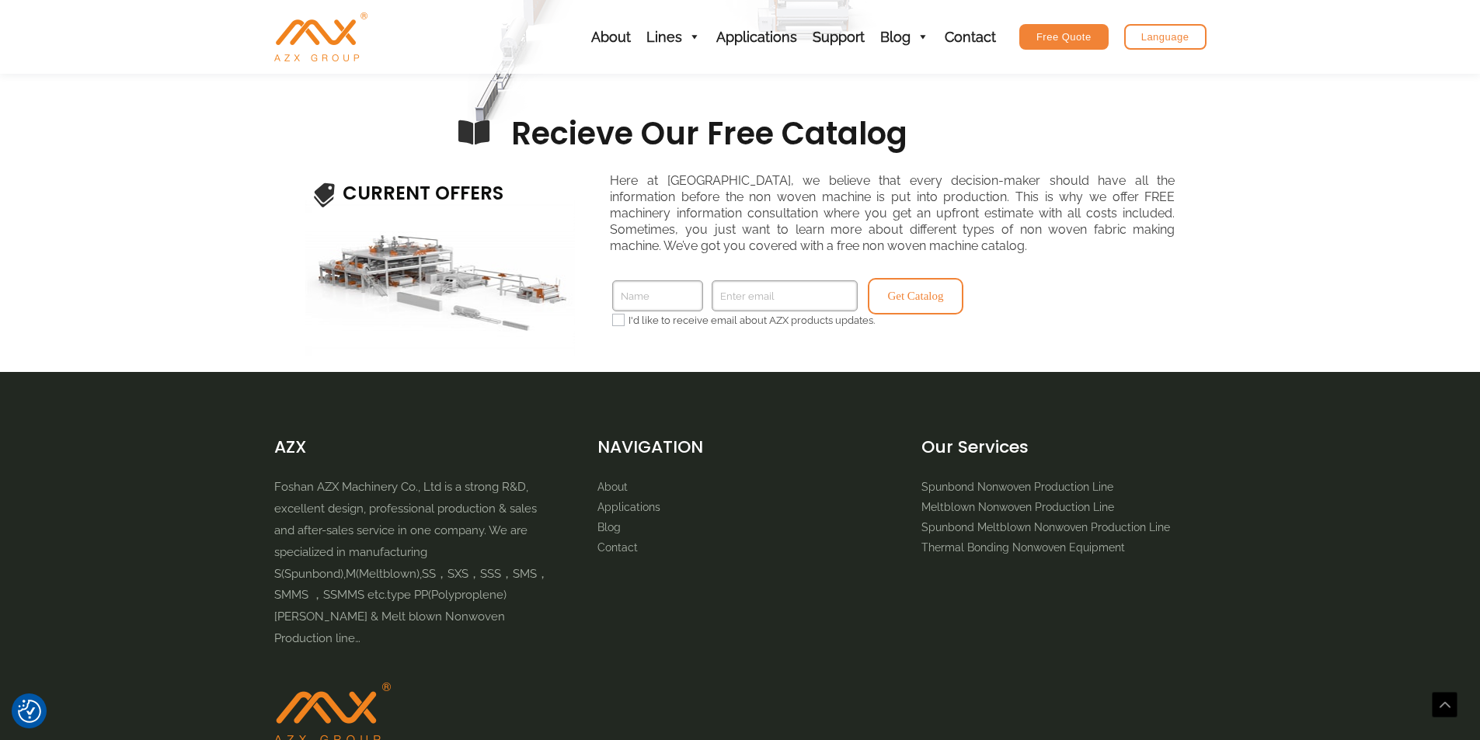
scroll to position [1984, 0]
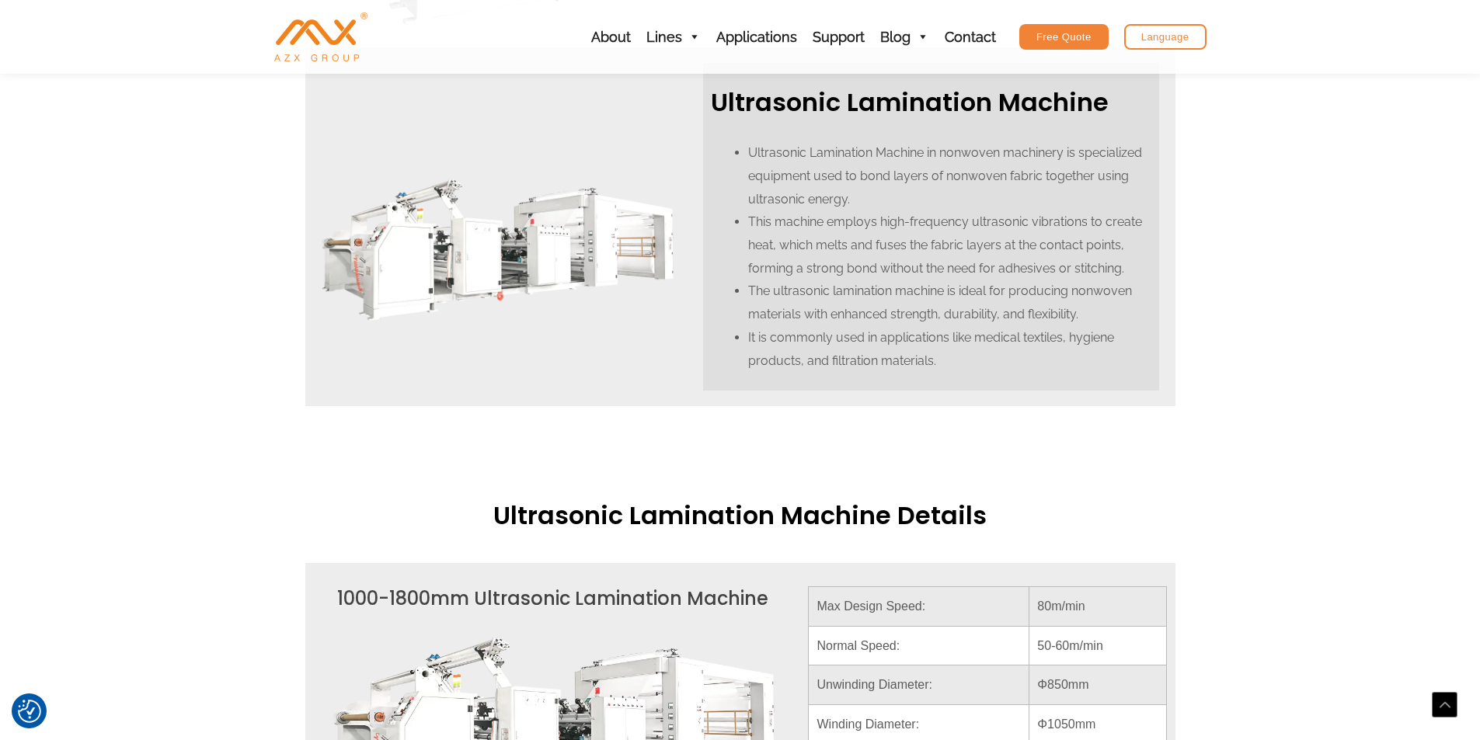
scroll to position [660, 0]
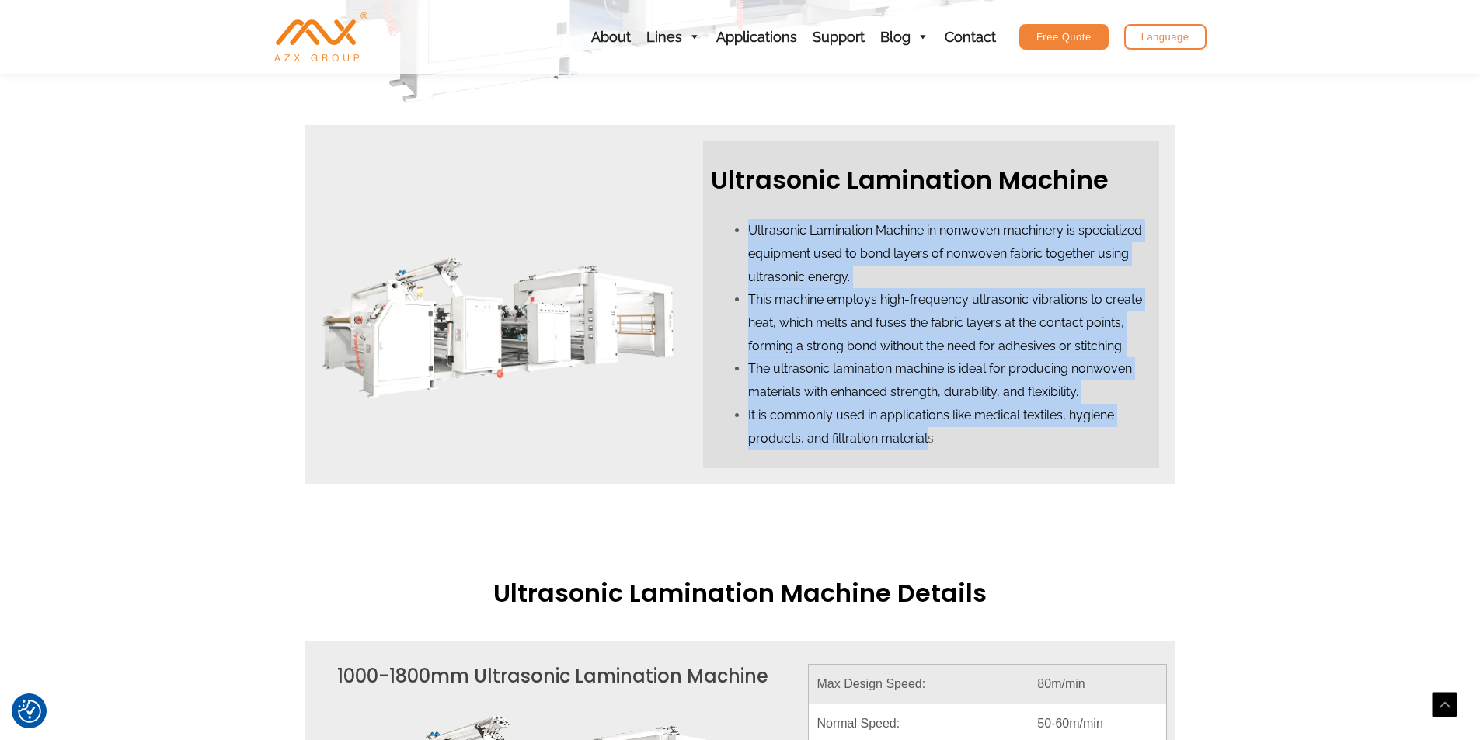
drag, startPoint x: 930, startPoint y: 441, endPoint x: 711, endPoint y: 235, distance: 300.5
click at [711, 235] on div "Ultrasonic Lamination Machine in nonwoven machinery is specialized equipment us…" at bounding box center [931, 334] width 440 height 231
copy ul "Ultrasonic Lamination Machine in nonwoven machinery is specialized equipment us…"
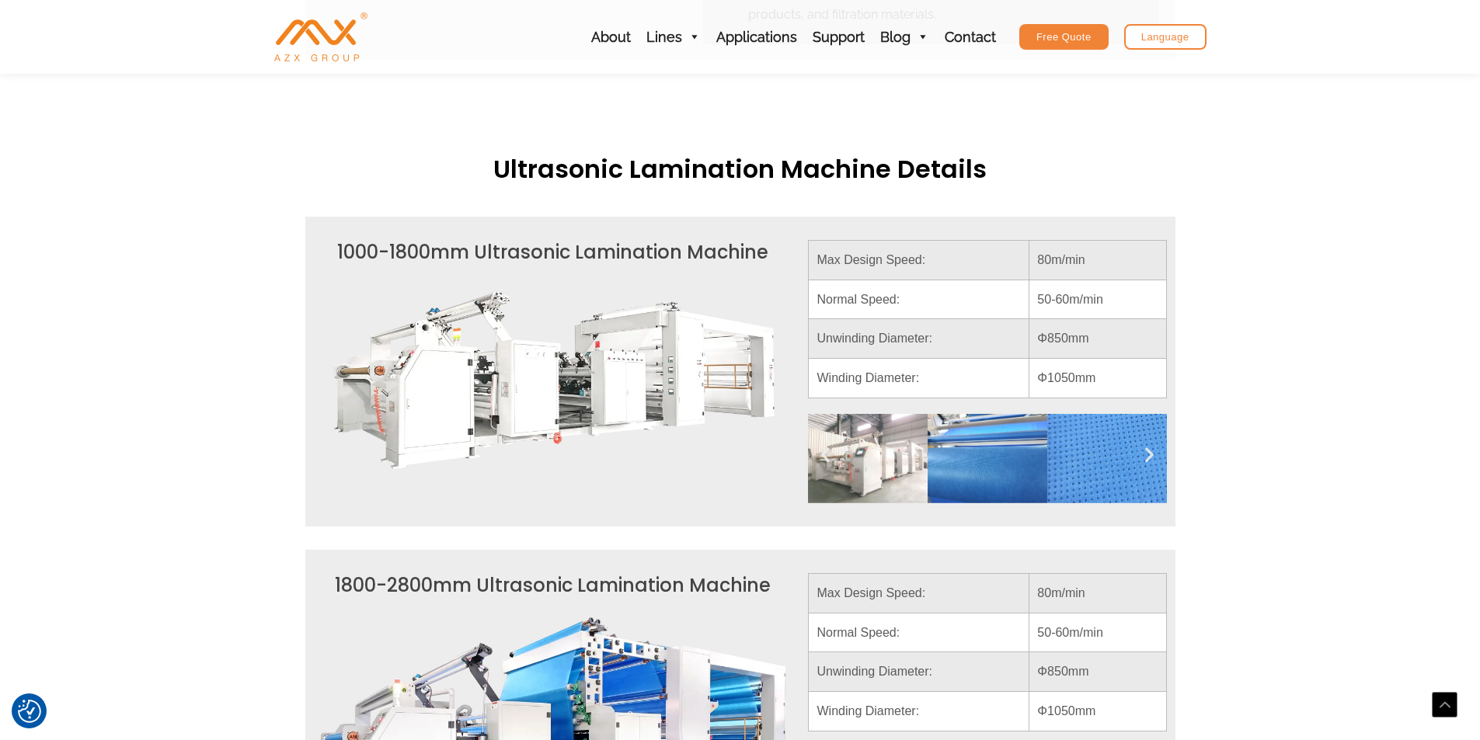
scroll to position [932, 0]
